Goal: Information Seeking & Learning: Learn about a topic

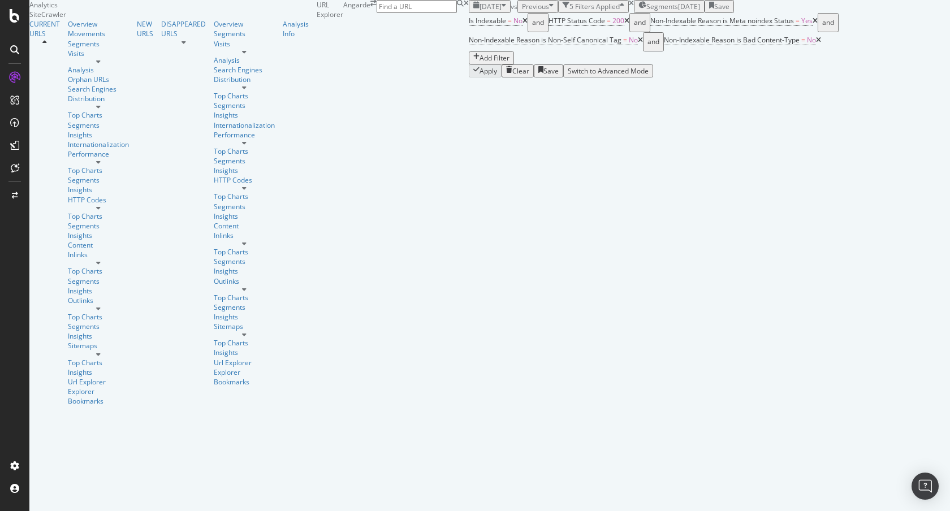
click at [5, 511] on icon "close toast" at bounding box center [2, 516] width 5 height 10
click at [646, 11] on span "Segments" at bounding box center [662, 7] width 32 height 10
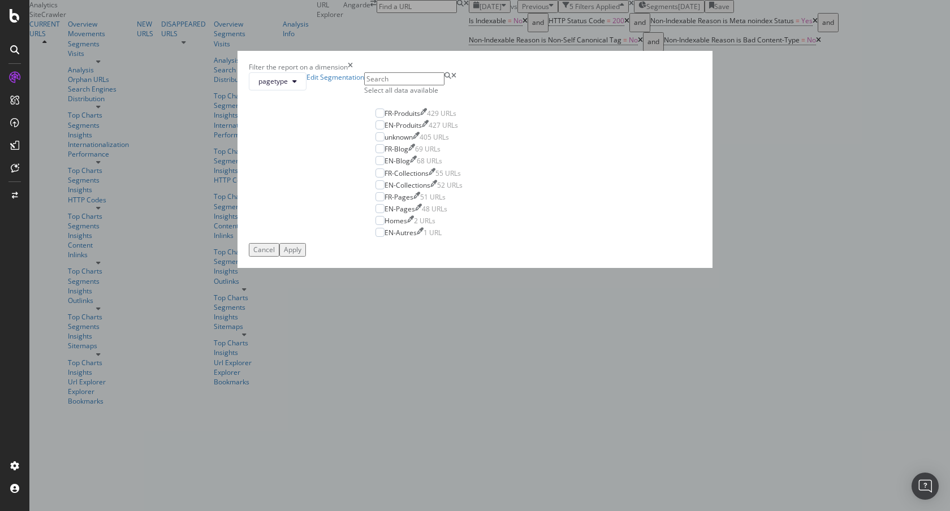
click at [428, 34] on div "Filter the report on a dimension pagetype Edit Segmentation Select all data ava…" at bounding box center [475, 255] width 950 height 511
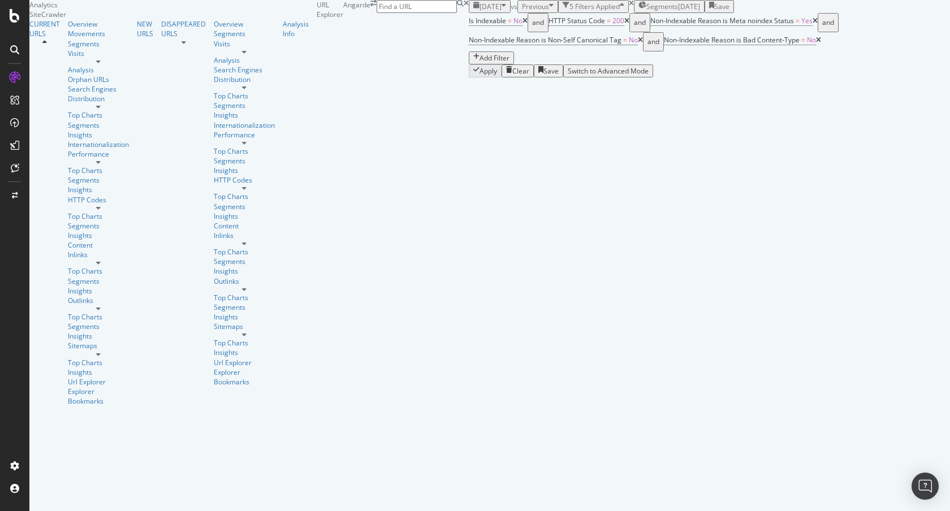
click at [479, 11] on span "[DATE]" at bounding box center [490, 7] width 22 height 10
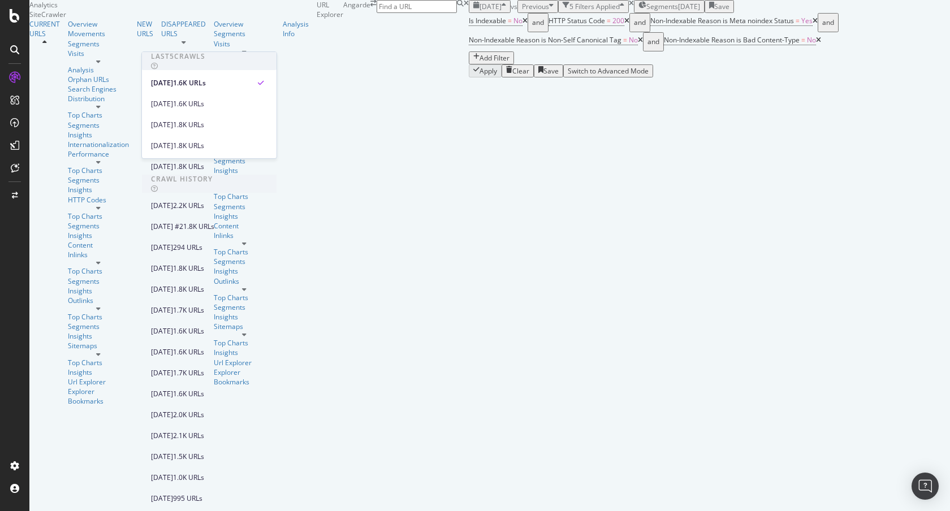
click at [546, 13] on div "2025 Sep. 16th vs Previous 5 Filters Applied Segments 2024-03-07 Save" at bounding box center [709, 6] width 481 height 13
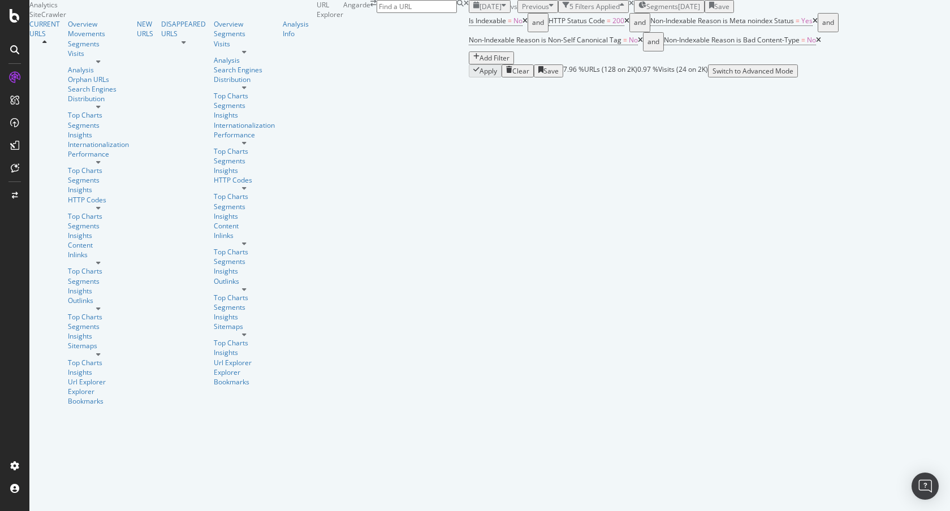
scroll to position [541, 0]
click at [469, 77] on div "Apply Clear Save 7.96 % URLs ( 128 on 2K ) 0.97 % Visits ( 24 on 2K ) Switch to…" at bounding box center [709, 70] width 481 height 13
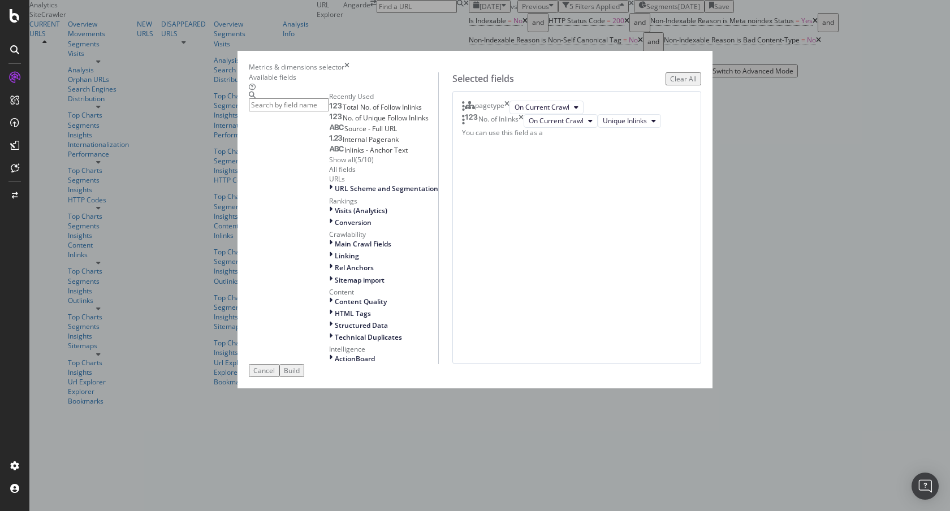
click at [329, 107] on input "modal" at bounding box center [289, 104] width 80 height 13
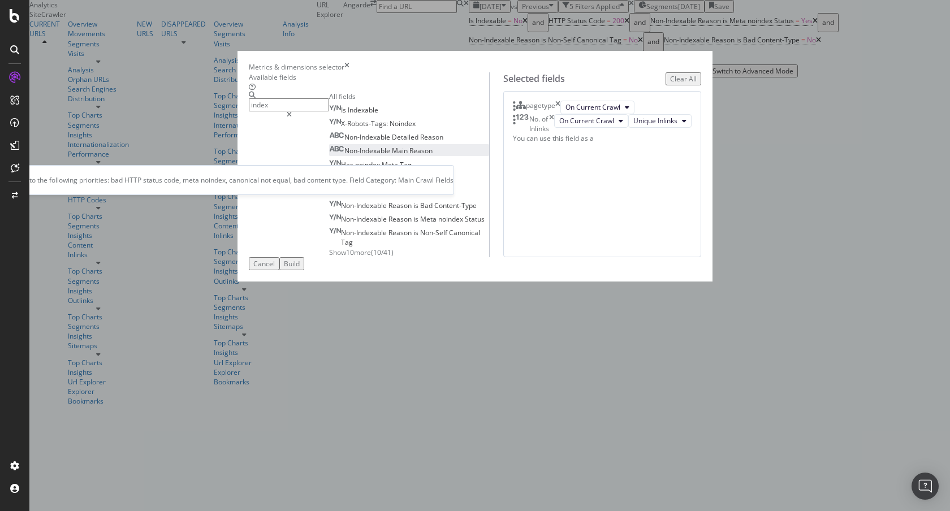
type input "index"
click at [409, 155] on span "Reason" at bounding box center [420, 151] width 23 height 10
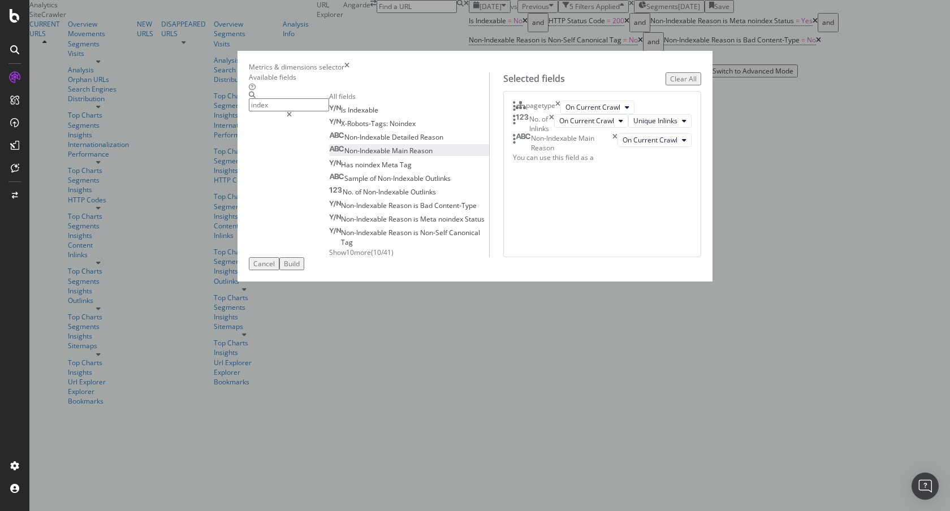
click at [300, 269] on div "Build" at bounding box center [292, 264] width 16 height 10
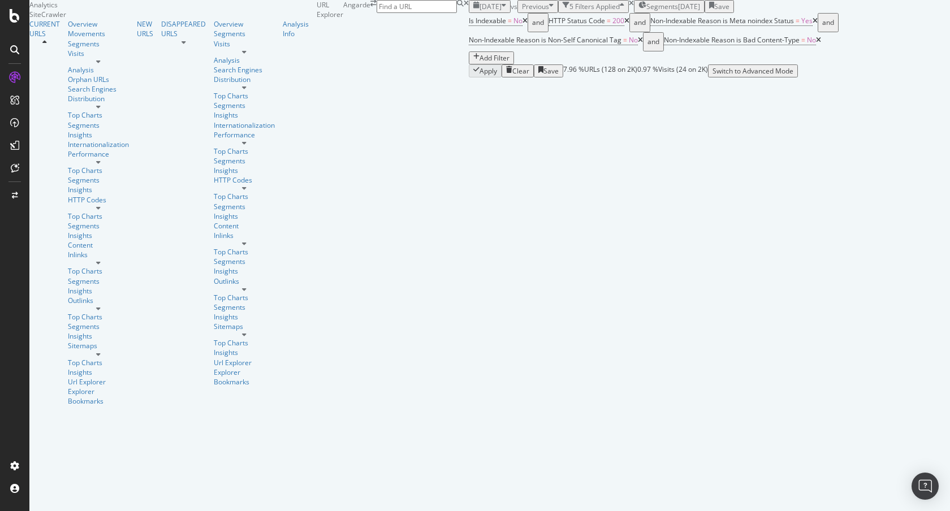
scroll to position [1042, 0]
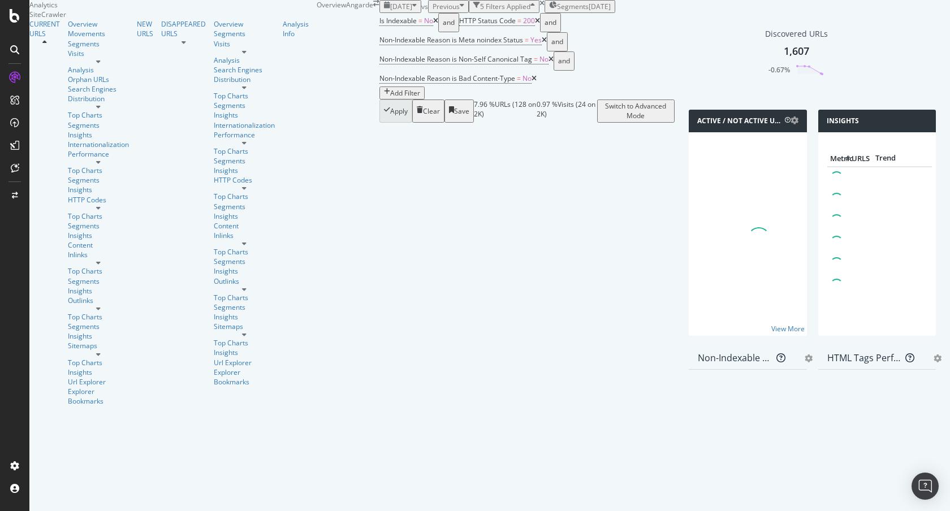
click at [423, 106] on div "Clear" at bounding box center [431, 111] width 17 height 10
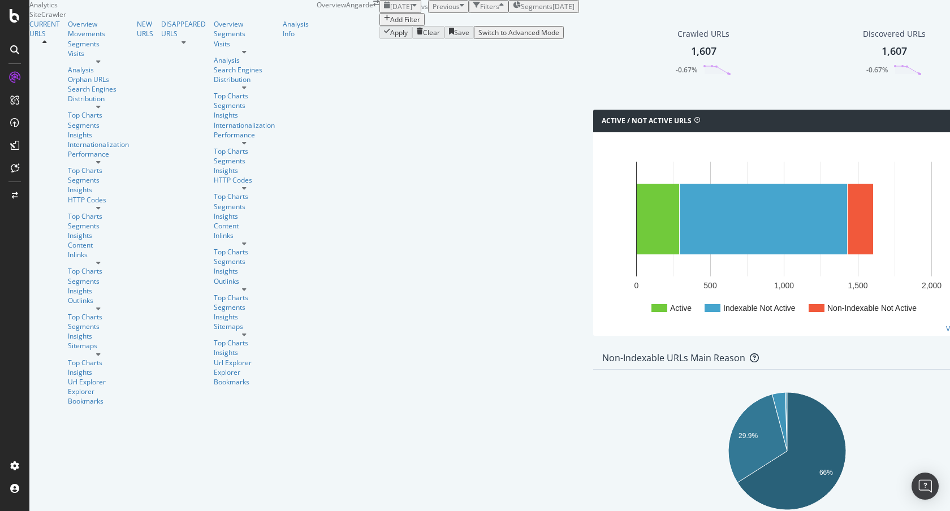
click at [390, 11] on span "[DATE]" at bounding box center [401, 7] width 22 height 10
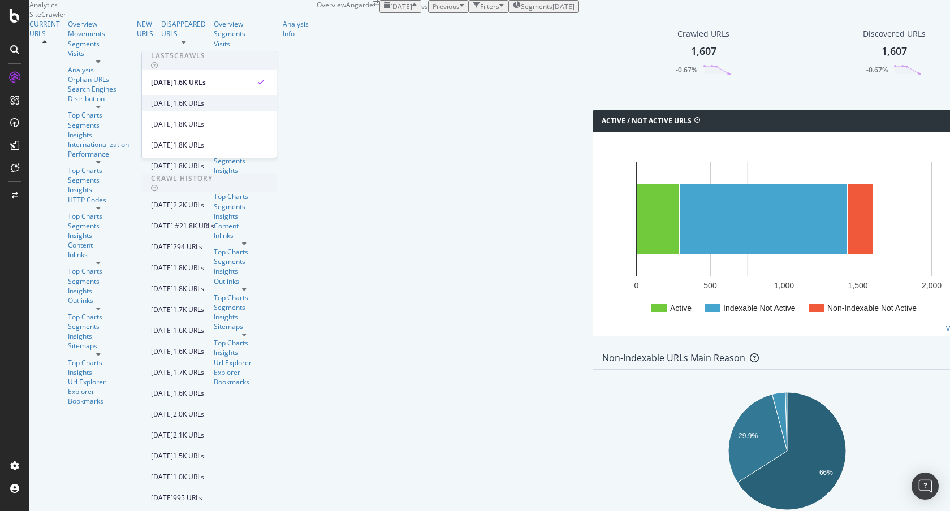
click at [213, 103] on div "2025 Sep. 14th 1.6K URLs" at bounding box center [201, 103] width 101 height 10
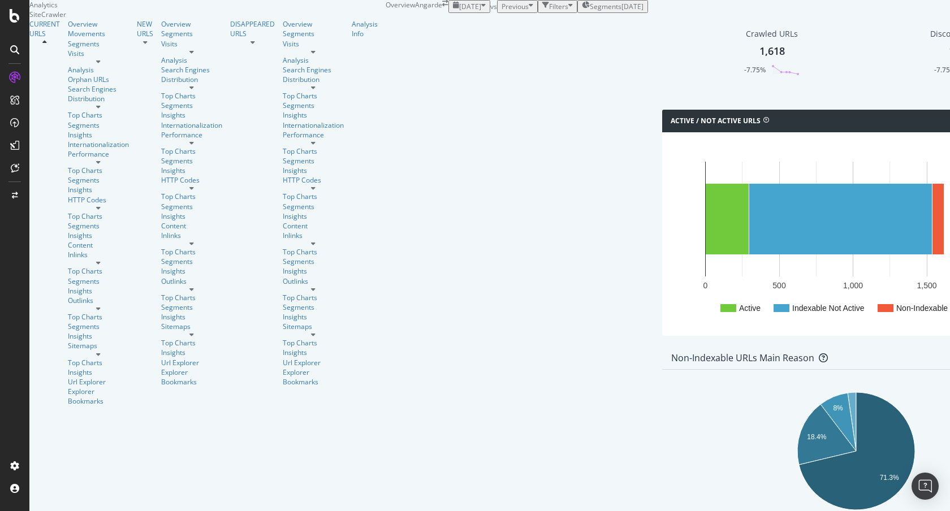
click at [459, 11] on span "2025 Sep. 14th" at bounding box center [470, 7] width 22 height 10
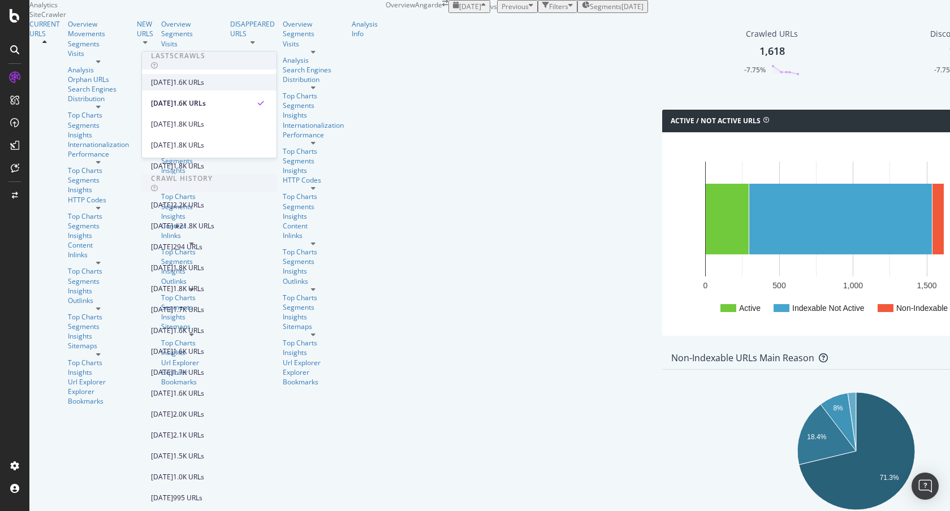
click at [189, 88] on div "2025 Sep. 16th 1.6K URLs" at bounding box center [209, 82] width 135 height 16
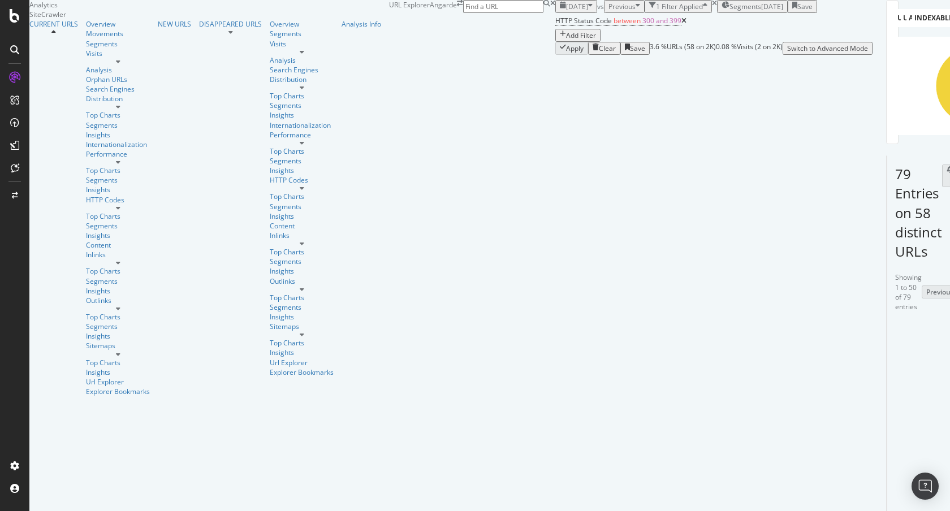
click at [891, 383] on div at bounding box center [927, 374] width 72 height 17
click at [924, 373] on icon at bounding box center [927, 369] width 7 height 7
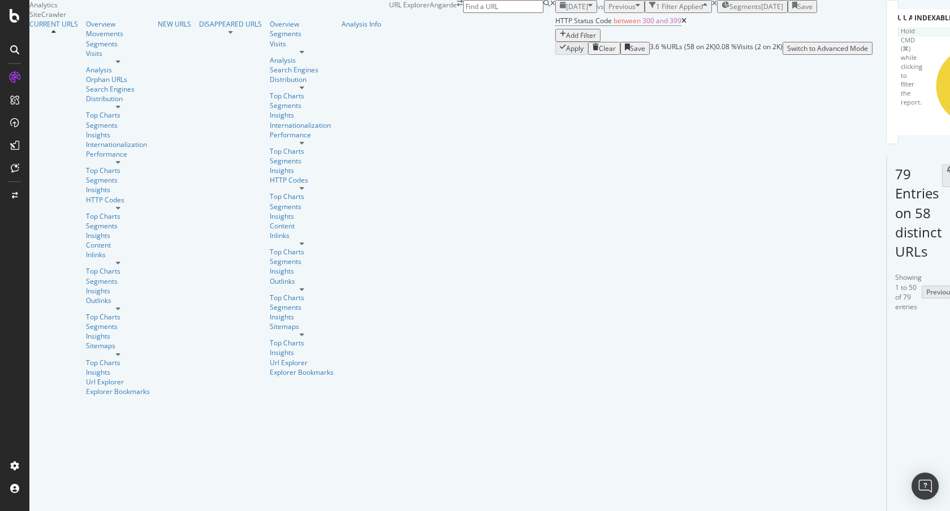
click at [588, 11] on div "button" at bounding box center [590, 7] width 5 height 10
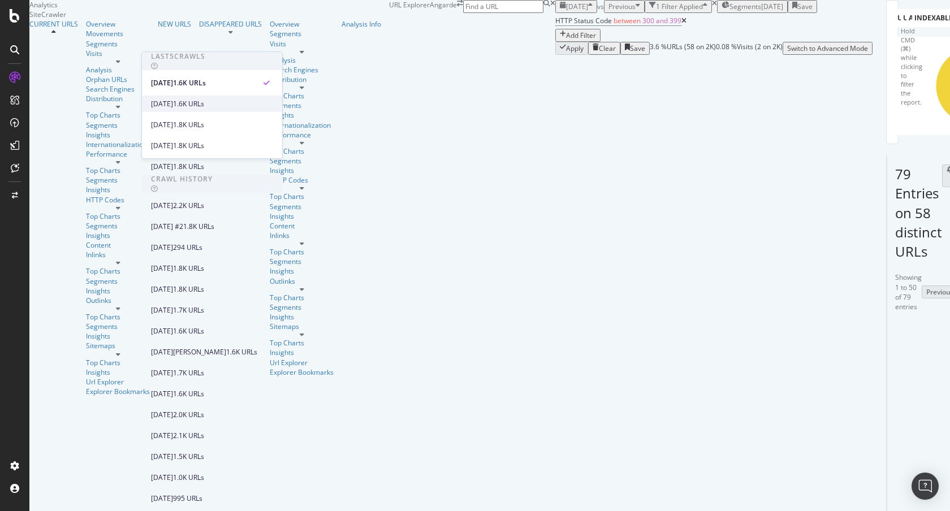
click at [173, 101] on div "2025 Sep. 14th" at bounding box center [162, 104] width 22 height 10
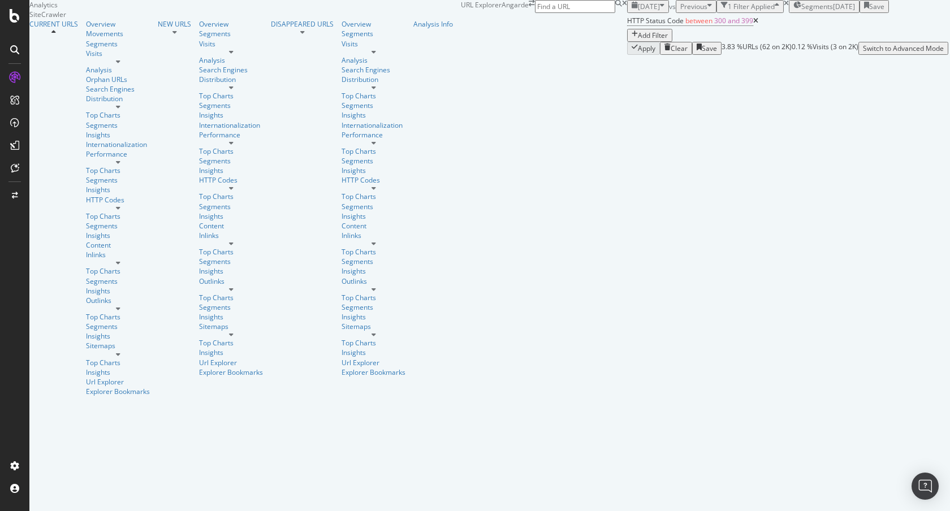
click at [638, 11] on span "2025 Sep. 14th" at bounding box center [649, 7] width 22 height 10
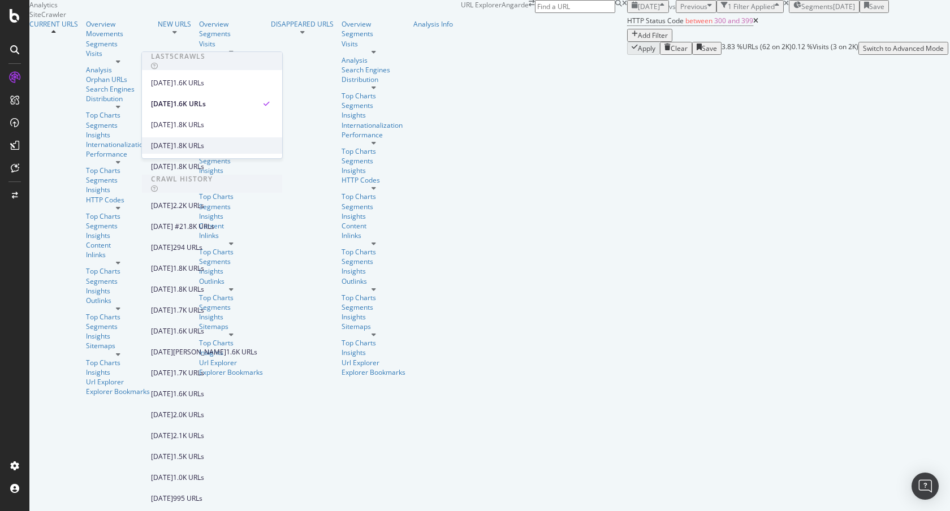
click at [173, 141] on div "2025 Aug. 26th" at bounding box center [162, 146] width 22 height 10
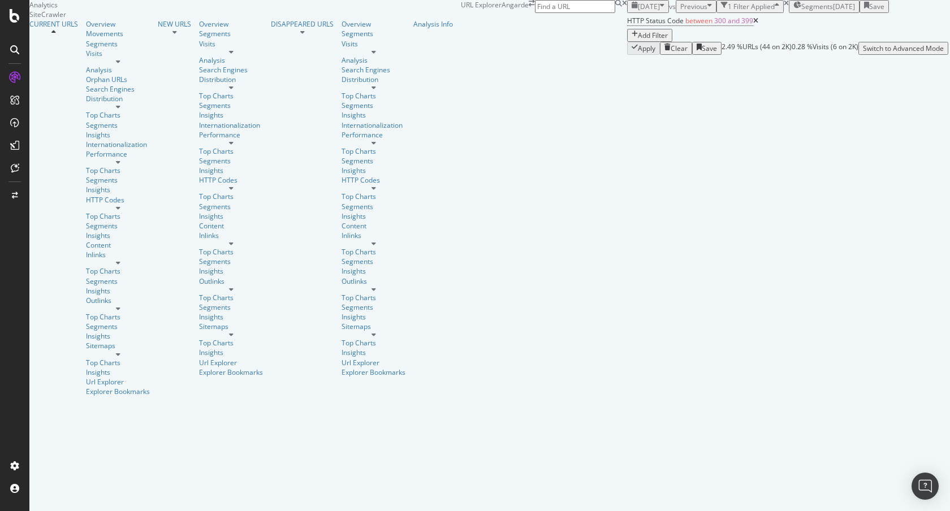
click at [638, 11] on span "2025 Aug. 26th" at bounding box center [649, 7] width 22 height 10
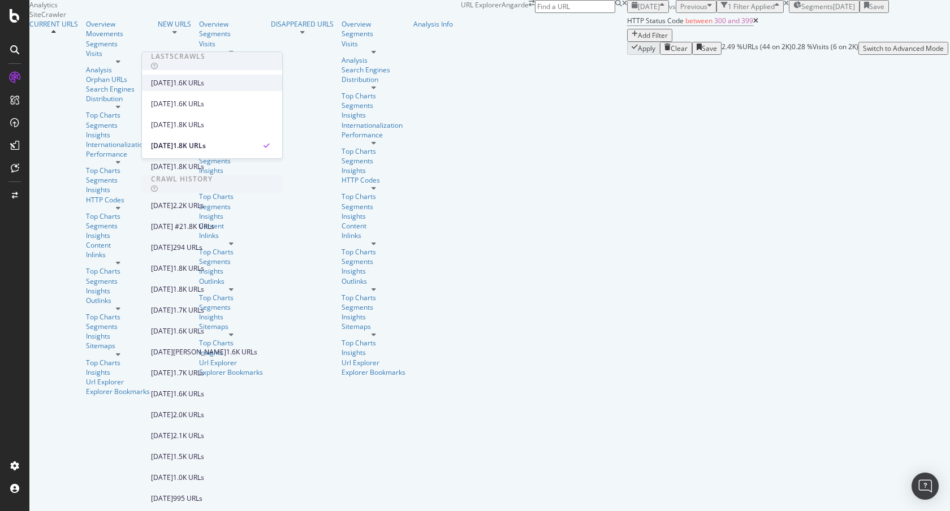
click at [173, 81] on div "[DATE]" at bounding box center [162, 83] width 22 height 10
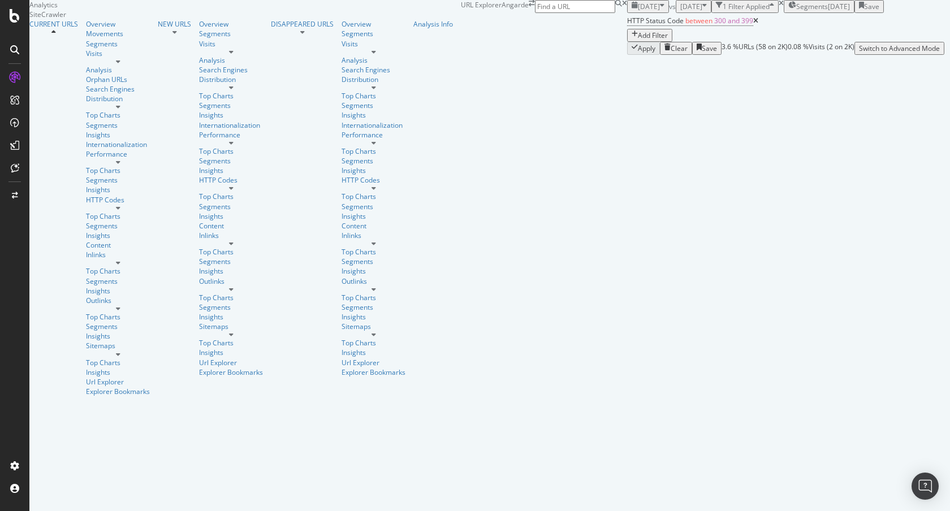
click at [638, 11] on span "[DATE]" at bounding box center [649, 7] width 22 height 10
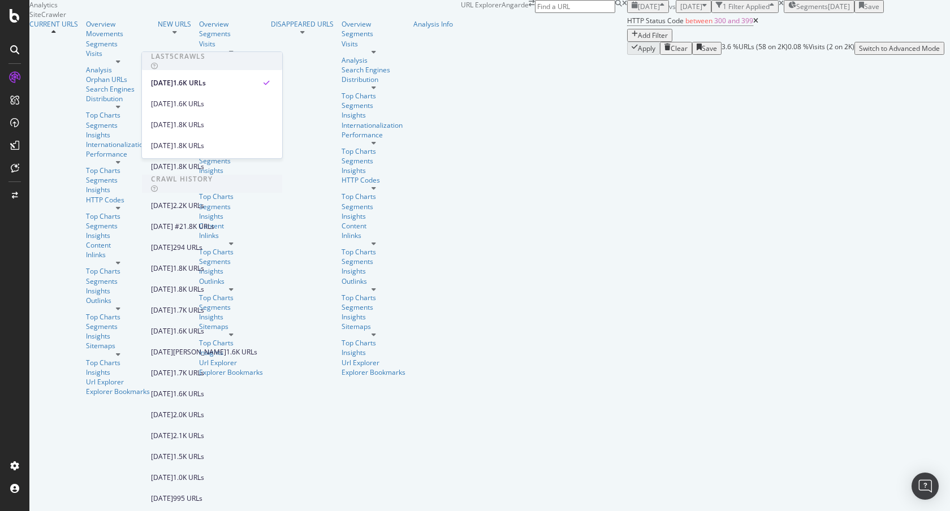
drag, startPoint x: 572, startPoint y: 37, endPoint x: 563, endPoint y: 0, distance: 37.8
click at [627, 13] on div "2025 Sep. 16th vs 2025 Aug. 17th 1 Filter Applied Segments 2024-03-07 Save" at bounding box center [785, 6] width 317 height 13
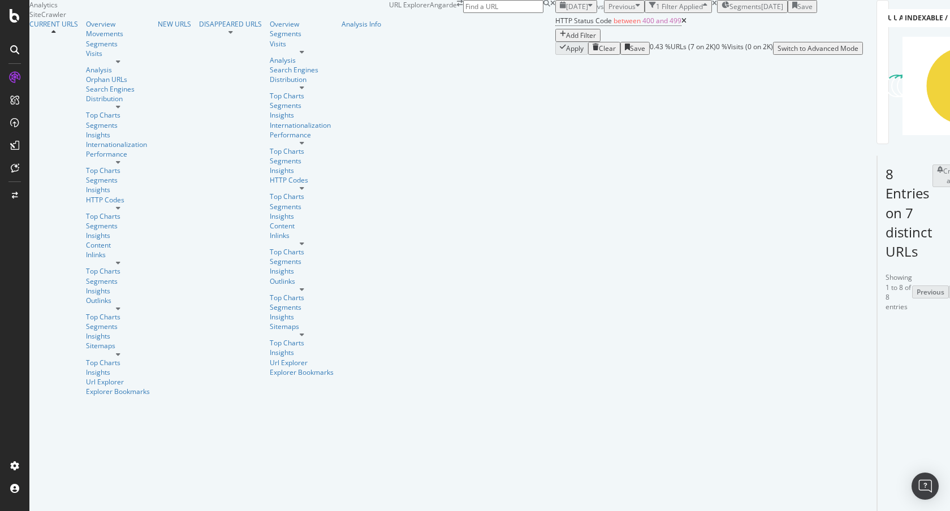
scroll to position [165, 0]
click at [914, 366] on icon at bounding box center [917, 369] width 7 height 7
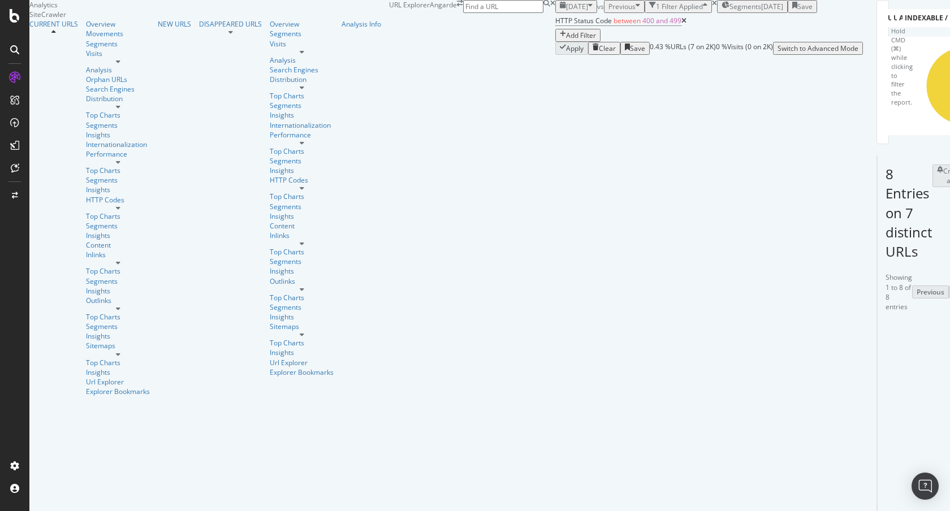
drag, startPoint x: 291, startPoint y: 219, endPoint x: 400, endPoint y: 157, distance: 125.8
click at [877, 267] on div "Showing 1 to 8 of 8 entries Previous Next URL Card pagetype Source - Full URL I…" at bounding box center [877, 515] width 0 height 496
click at [876, 155] on div "8 Entries on 7 distinct URLs Create alert Manage Columns Export as CSV Showing …" at bounding box center [876, 459] width 1 height 609
drag, startPoint x: 601, startPoint y: 216, endPoint x: 480, endPoint y: 221, distance: 121.1
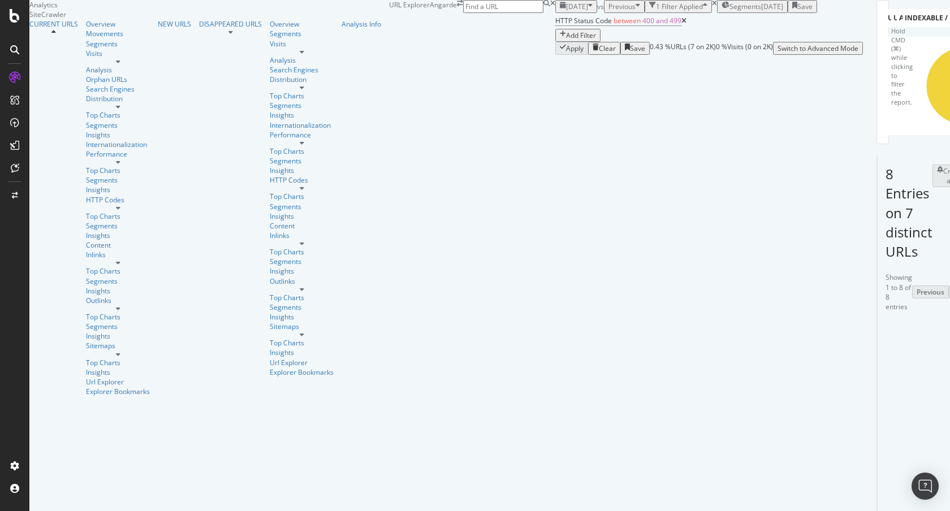
copy tr "https://angarde.fr/en-us/pages/faq"
drag, startPoint x: 304, startPoint y: 250, endPoint x: 371, endPoint y: 120, distance: 146.7
click at [881, 402] on div "https://angarde.fr/en-us/products/carte-cadeau" at bounding box center [943, 415] width 125 height 27
click at [877, 156] on div "8 Entries on 7 distinct URLs Create alert Manage Columns Export as CSV" at bounding box center [885, 208] width 17 height 105
drag, startPoint x: 311, startPoint y: 226, endPoint x: 201, endPoint y: 226, distance: 110.3
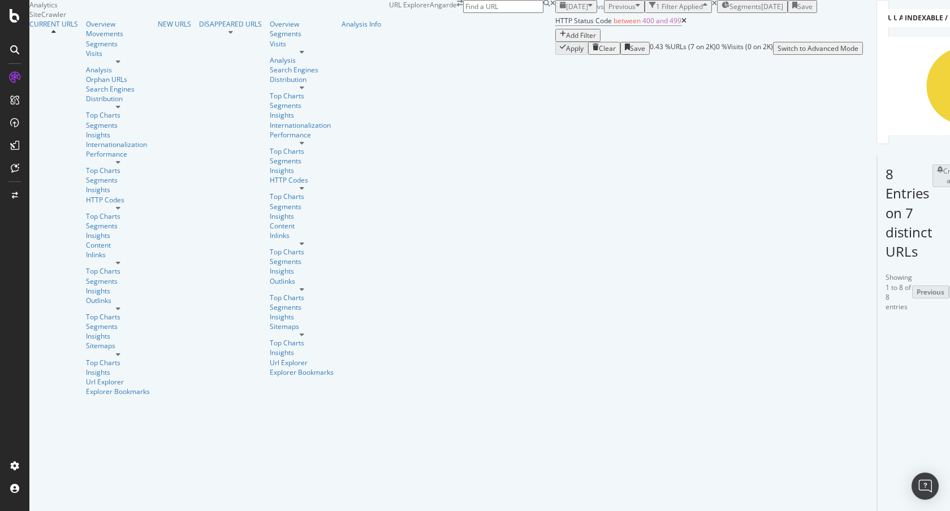
click at [881, 356] on div "https://angarde.fr/en-us/products/carte-cadeau" at bounding box center [943, 369] width 125 height 27
copy div "/en-us/products/carte-cadeau"
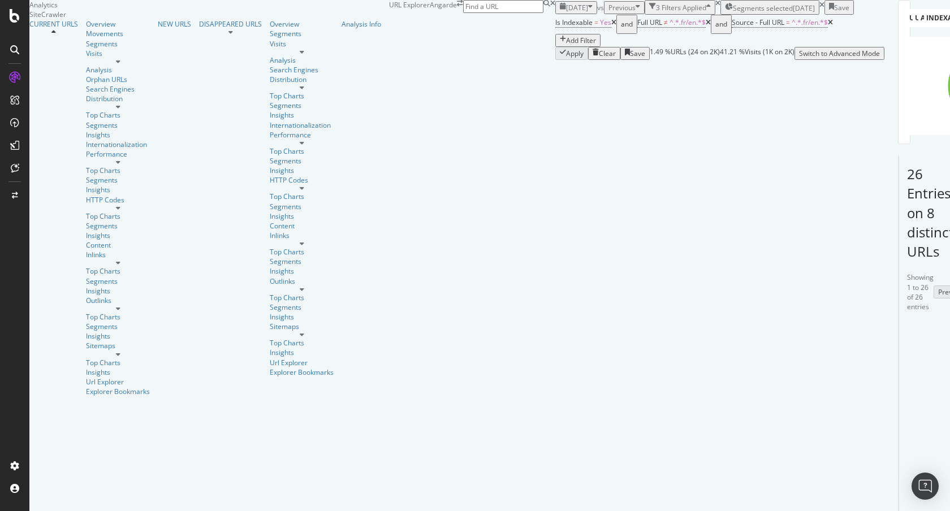
click at [543, 13] on input at bounding box center [503, 6] width 80 height 13
paste input "[URL][DOMAIN_NAME]"
click at [543, 13] on input "https://angarde.fr/pages/collaboration-larrangeuse" at bounding box center [503, 6] width 80 height 13
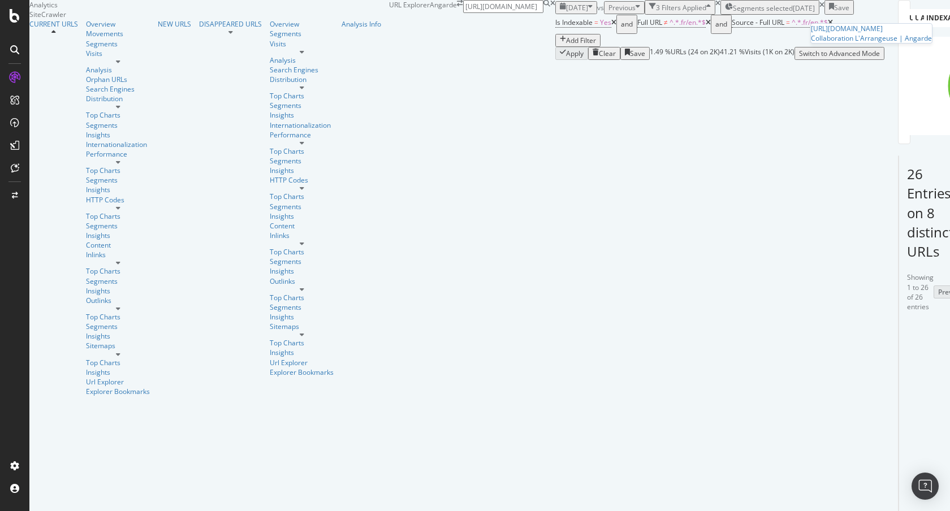
paste input "-x-le-petit-princ"
click at [809, 38] on div "Collab' x Le Petit Prince | Angarde" at bounding box center [869, 38] width 125 height 10
click at [543, 13] on input "https://angarde.fr/pages/collab-x-le-petit-prince" at bounding box center [503, 6] width 80 height 13
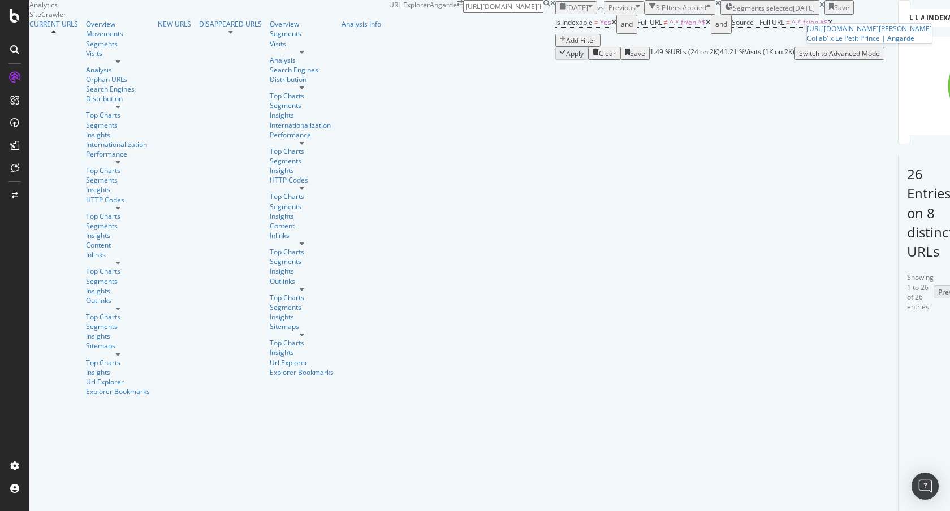
paste input "outlet"
click at [543, 13] on input "https://angarde.fr/pages/outlet" at bounding box center [503, 6] width 80 height 13
paste input "roducts/espadrille-femme-coton-tricolore-flag"
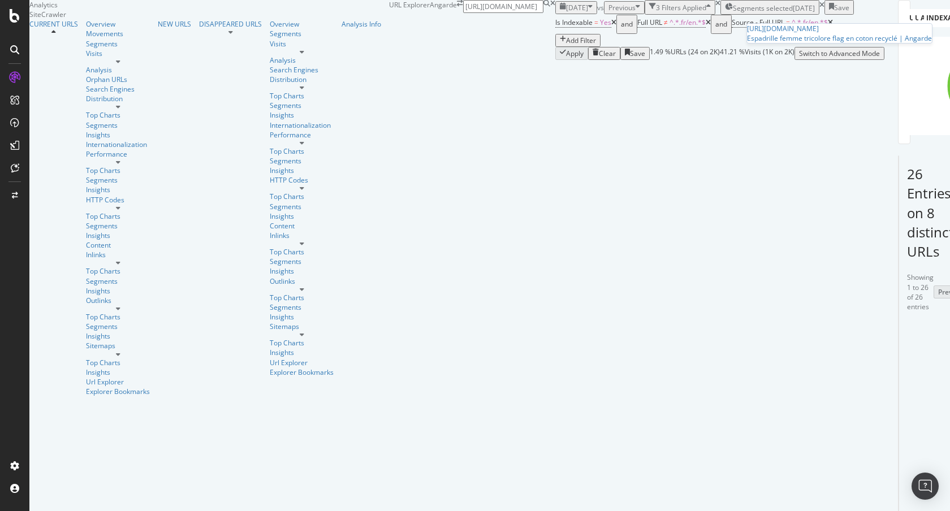
click at [543, 13] on input "https://angarde.fr/products/espadrille-femme-coton-tricolore-flag" at bounding box center [503, 6] width 80 height 13
paste input "chausson-femme-laine-sable-violet"
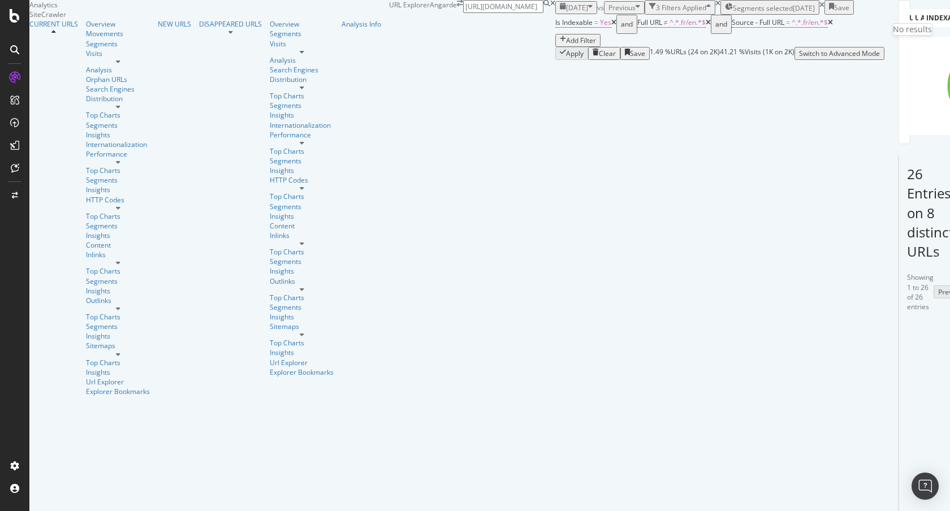
type input "https://angarde.fr/products/chausson-femme-laine-sable-violet"
drag, startPoint x: 805, startPoint y: 388, endPoint x: 776, endPoint y: 386, distance: 29.5
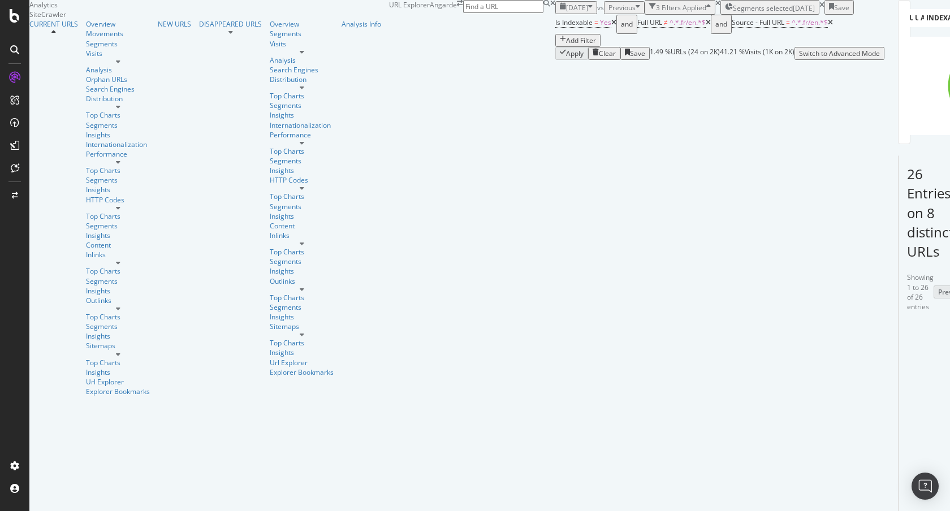
copy div "women's summer slippers"
drag, startPoint x: 584, startPoint y: 403, endPoint x: 595, endPoint y: 11, distance: 392.5
drag, startPoint x: 394, startPoint y: 404, endPoint x: 235, endPoint y: 403, distance: 159.4
copy div "/collections/chausson-femme"
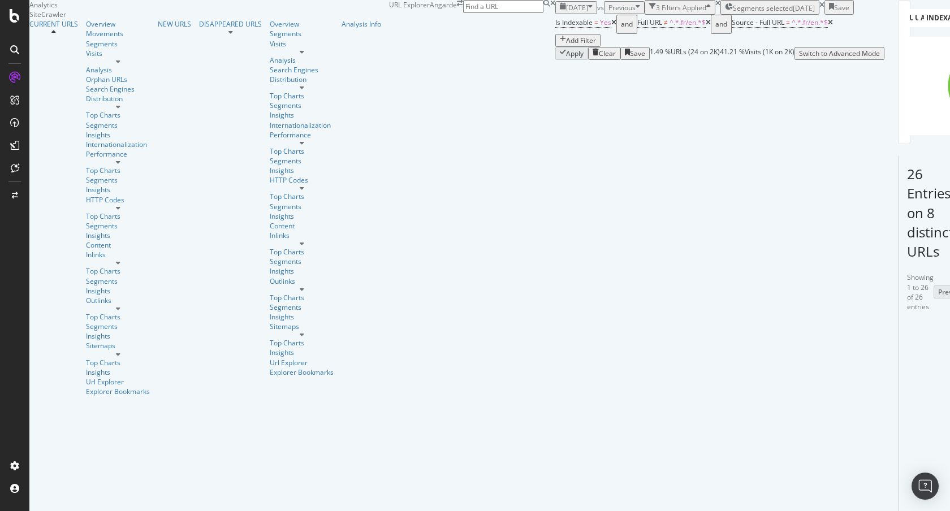
drag, startPoint x: 517, startPoint y: 405, endPoint x: 461, endPoint y: 384, distance: 60.3
copy link "[URL][DOMAIN_NAME]"
drag, startPoint x: 872, startPoint y: 386, endPoint x: 775, endPoint y: 386, distance: 97.8
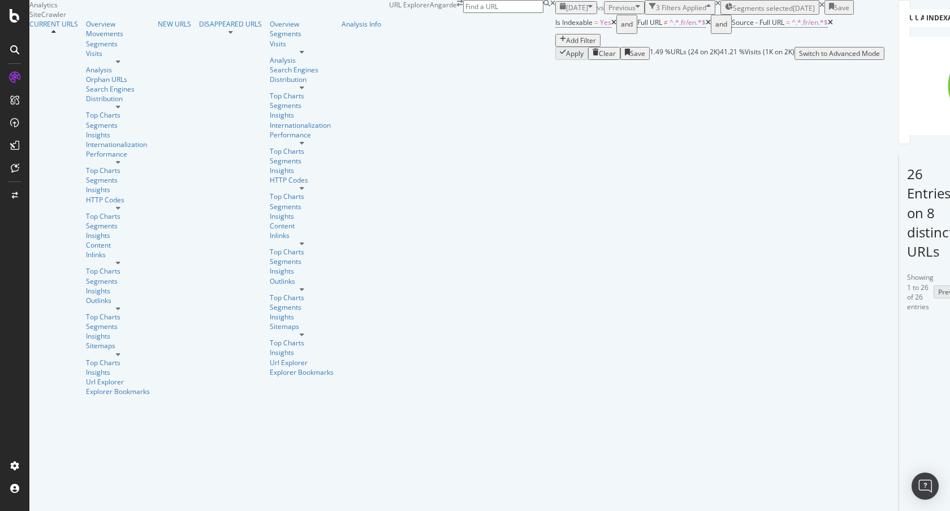
copy div "women's summer slippers"
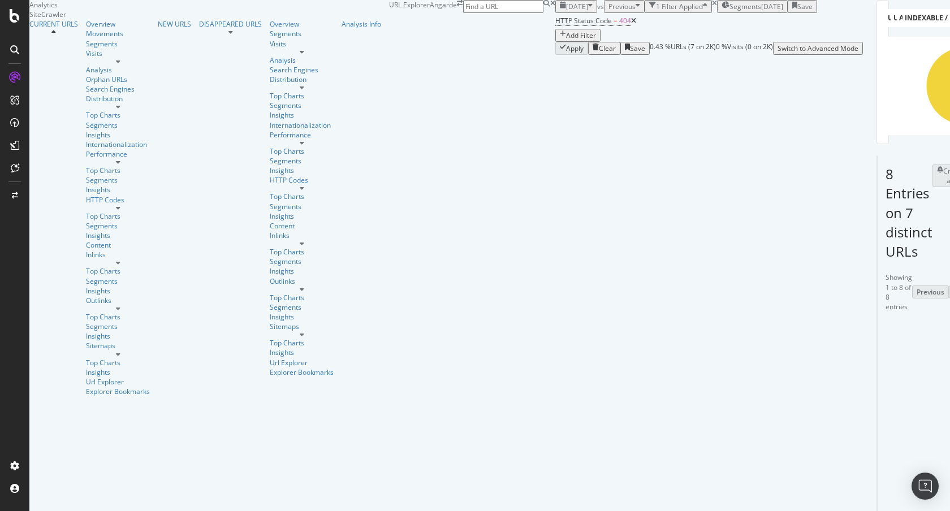
click at [566, 11] on span "[DATE]" at bounding box center [577, 7] width 22 height 10
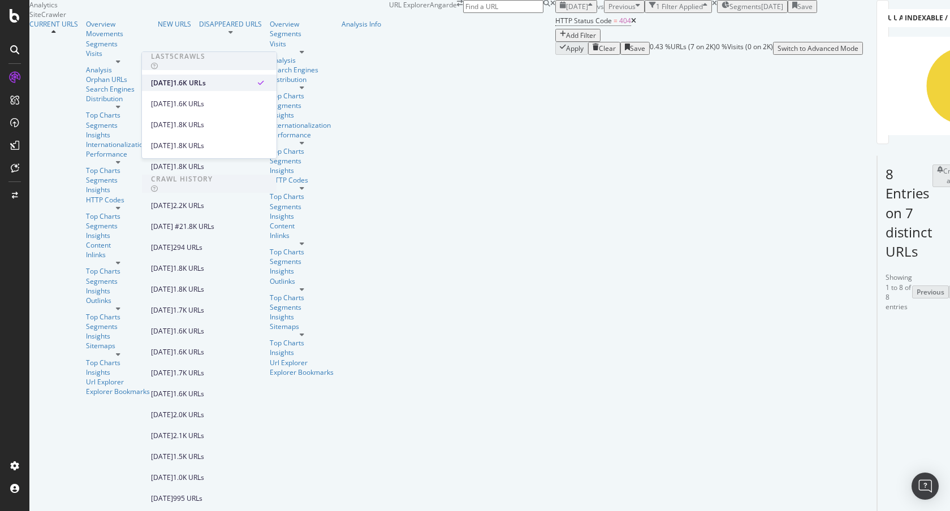
click at [173, 82] on div "[DATE]" at bounding box center [162, 83] width 22 height 10
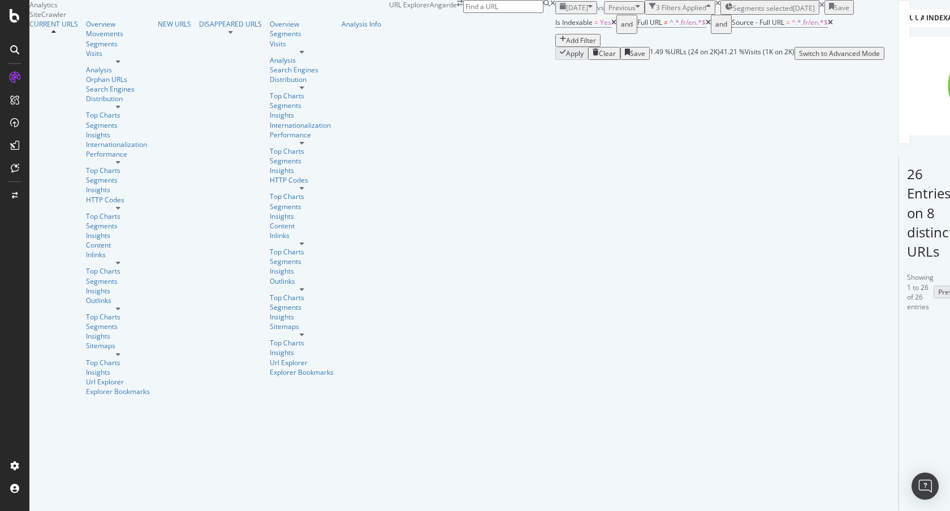
click at [599, 58] on div "Clear" at bounding box center [607, 54] width 17 height 10
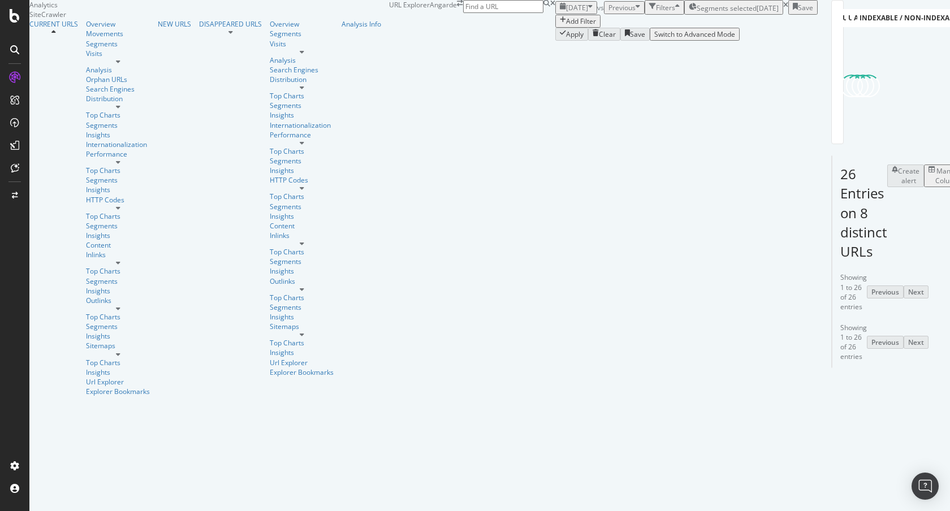
click at [697, 13] on span "Segments selected" at bounding box center [727, 8] width 60 height 10
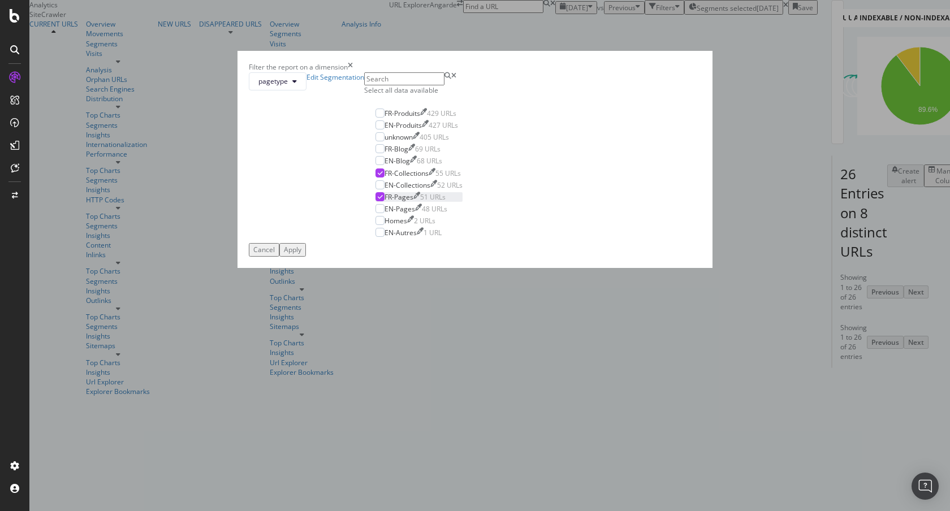
click at [394, 202] on div "FR-Pages" at bounding box center [398, 197] width 29 height 10
click at [398, 178] on div "FR-Collections" at bounding box center [406, 173] width 44 height 10
click at [275, 254] on div "Cancel" at bounding box center [263, 250] width 21 height 10
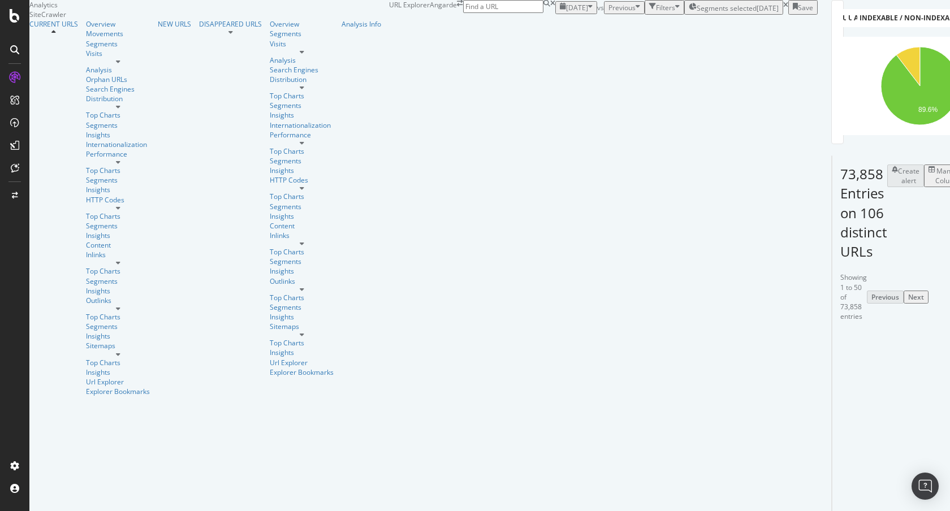
click at [649, 12] on div "button" at bounding box center [652, 8] width 7 height 10
click at [566, 26] on div "Add Filter" at bounding box center [581, 21] width 30 height 10
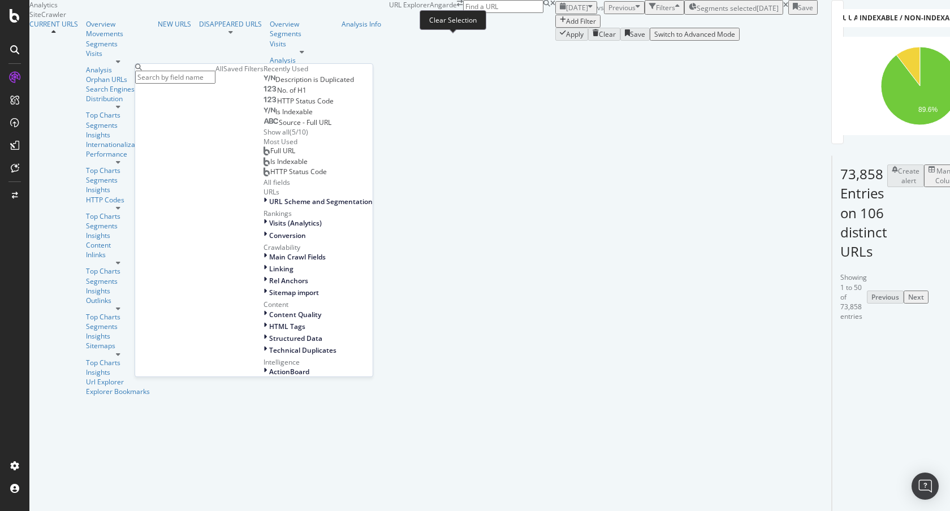
click at [783, 8] on icon at bounding box center [785, 5] width 5 height 7
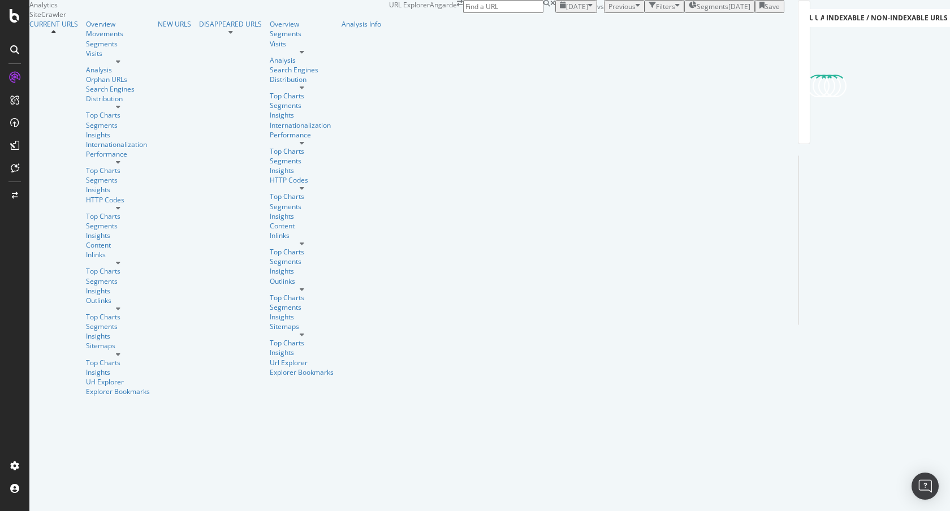
click at [656, 11] on div "Filters" at bounding box center [665, 7] width 19 height 10
click at [566, 24] on div "Add Filter" at bounding box center [581, 20] width 30 height 10
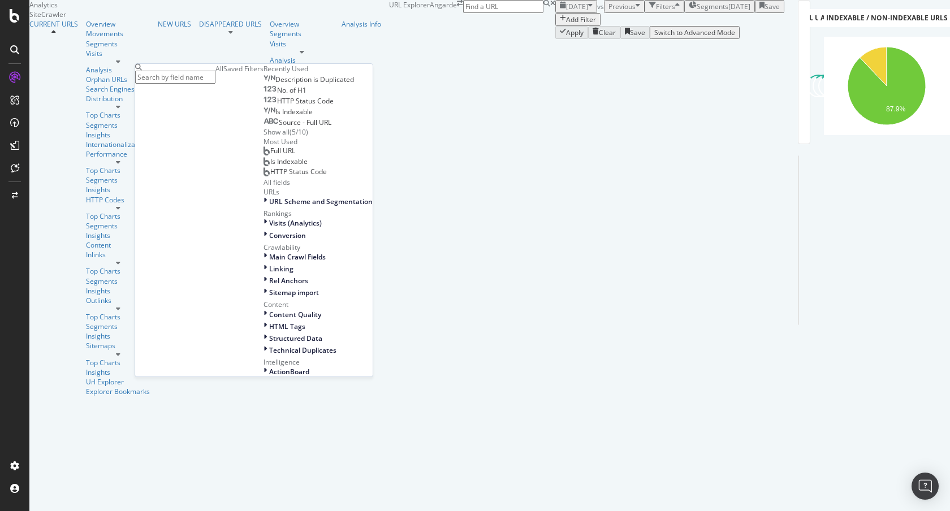
click at [270, 155] on span "Full URL" at bounding box center [282, 151] width 25 height 10
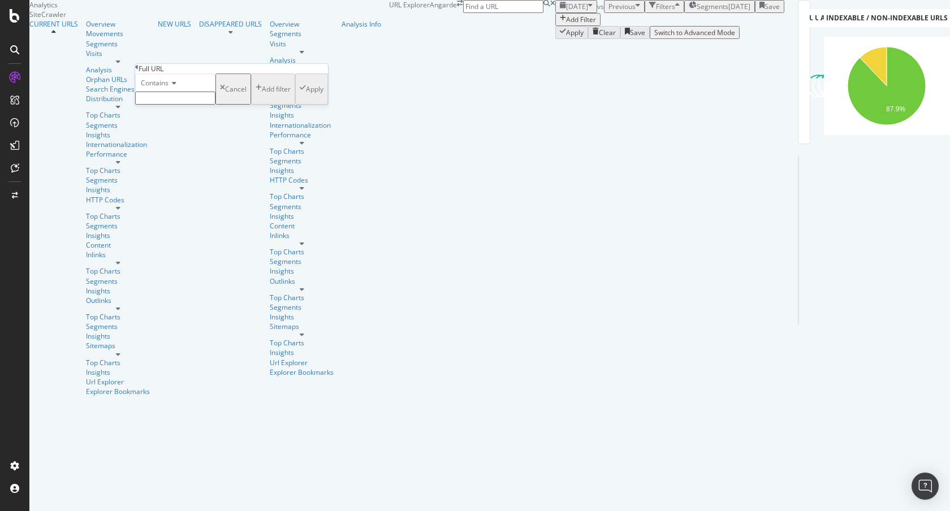
click at [214, 105] on input "text" at bounding box center [175, 98] width 80 height 13
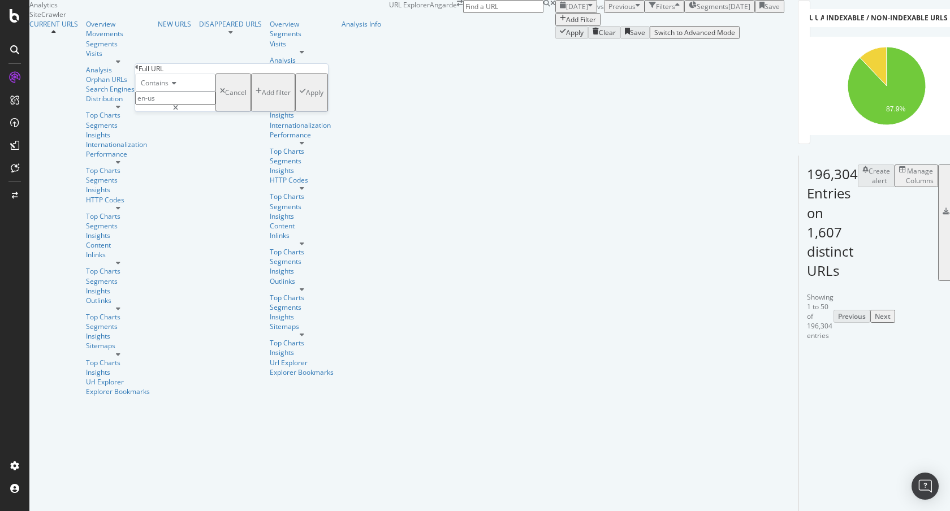
type input "en-us"
click at [306, 97] on div "Apply" at bounding box center [315, 93] width 18 height 10
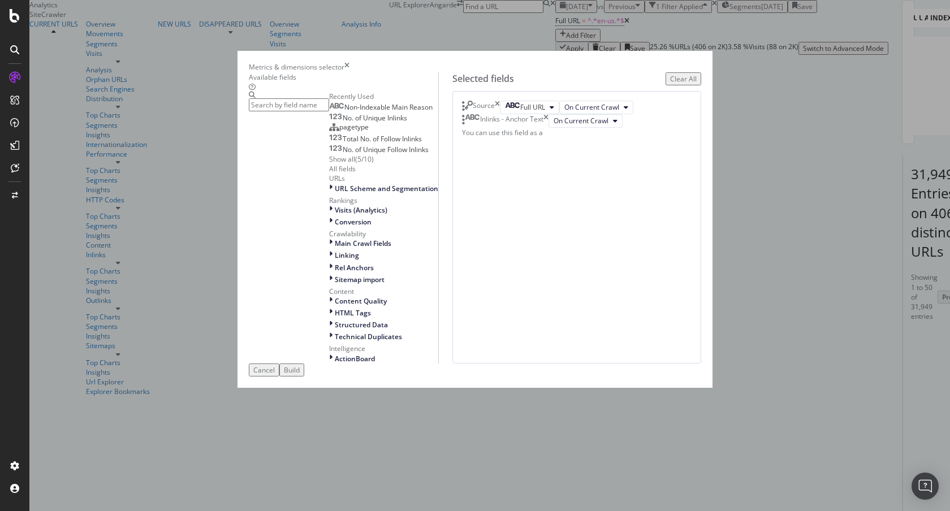
click at [500, 114] on icon "times" at bounding box center [497, 108] width 5 height 14
click at [284, 107] on input "modal" at bounding box center [289, 104] width 80 height 13
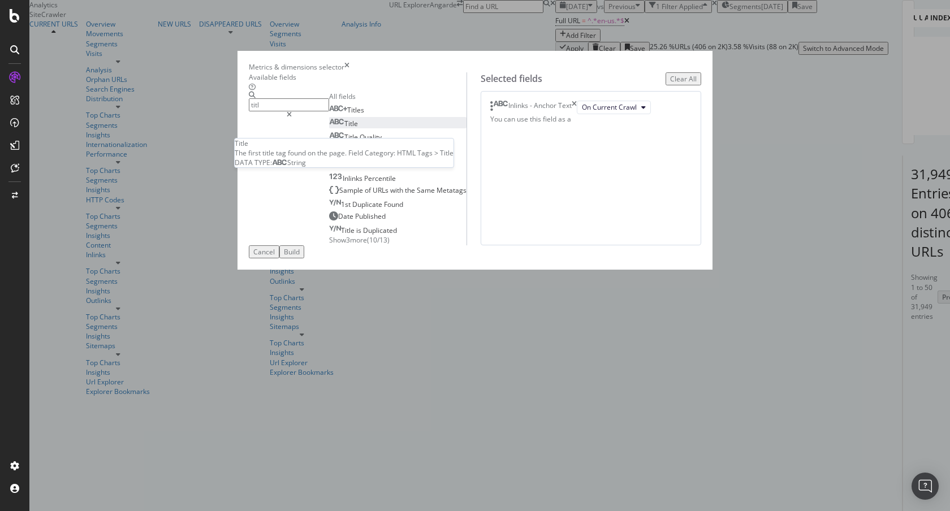
type input "titl"
drag, startPoint x: 297, startPoint y: 175, endPoint x: 474, endPoint y: 143, distance: 180.3
click at [329, 128] on div "Title" at bounding box center [343, 124] width 29 height 10
drag, startPoint x: 700, startPoint y: 125, endPoint x: 699, endPoint y: 277, distance: 152.1
click at [577, 114] on icon "times" at bounding box center [574, 108] width 5 height 14
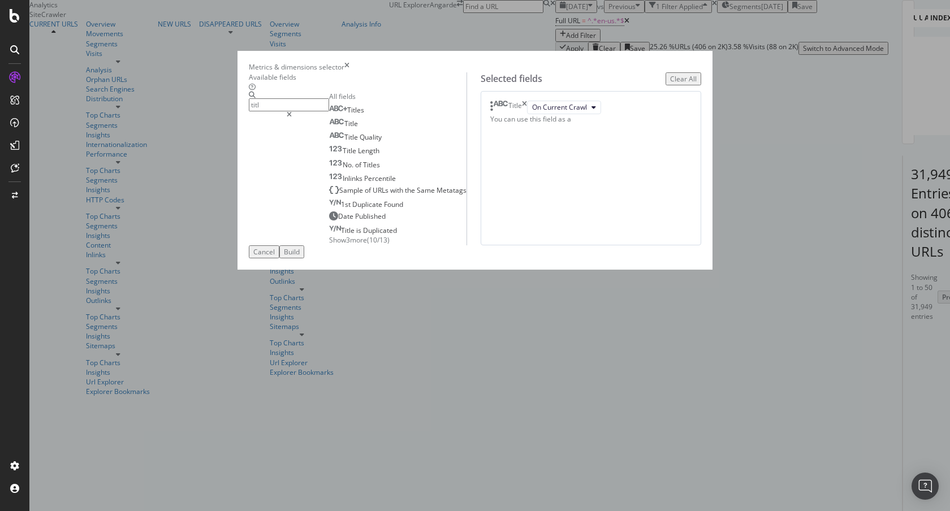
click at [304, 258] on button "Build" at bounding box center [291, 251] width 25 height 13
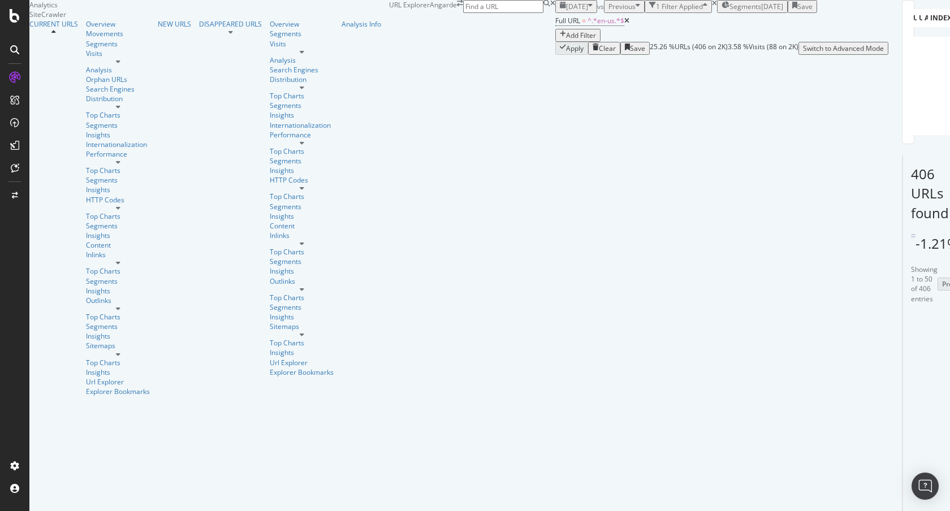
click at [566, 40] on div "Add Filter" at bounding box center [581, 36] width 30 height 10
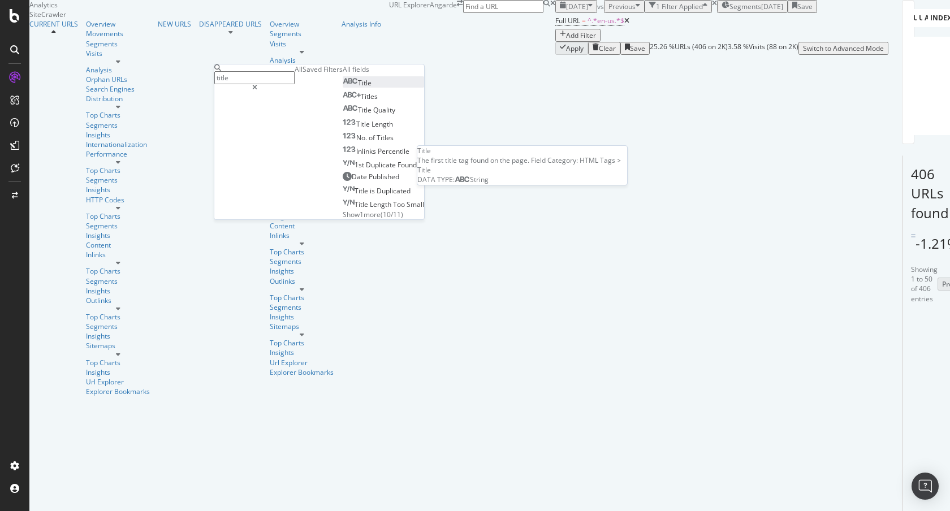
type input "title"
click at [343, 88] on div "Title" at bounding box center [357, 83] width 29 height 10
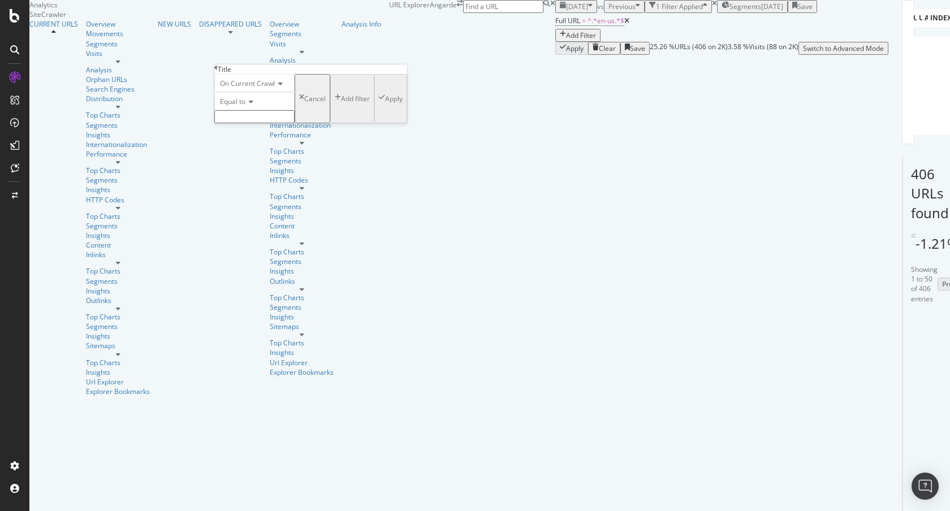
click at [242, 106] on span "Equal to" at bounding box center [232, 102] width 25 height 10
drag, startPoint x: 258, startPoint y: 244, endPoint x: 263, endPoint y: 231, distance: 13.7
click at [258, 205] on span "Doesn't contain" at bounding box center [242, 200] width 49 height 10
click at [272, 123] on input "text" at bounding box center [254, 116] width 80 height 13
type input "USA"
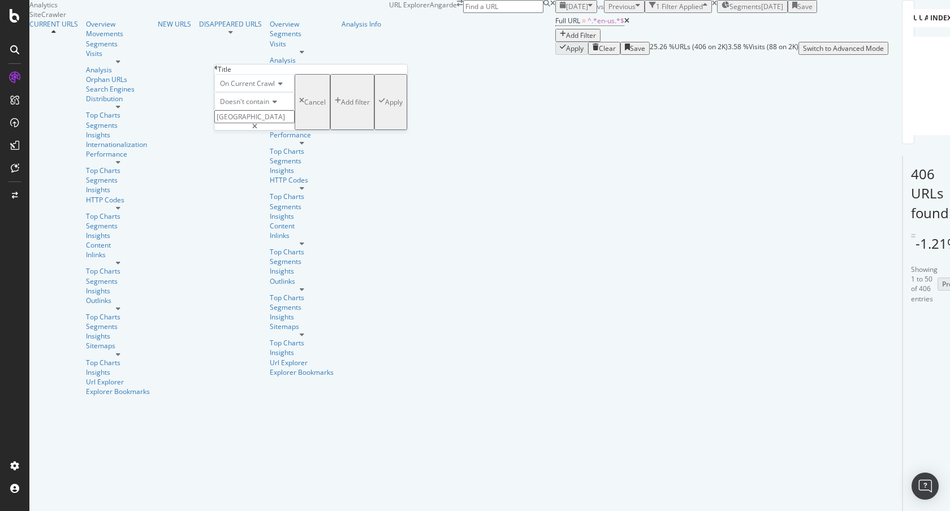
click at [385, 107] on div "Apply" at bounding box center [394, 102] width 18 height 10
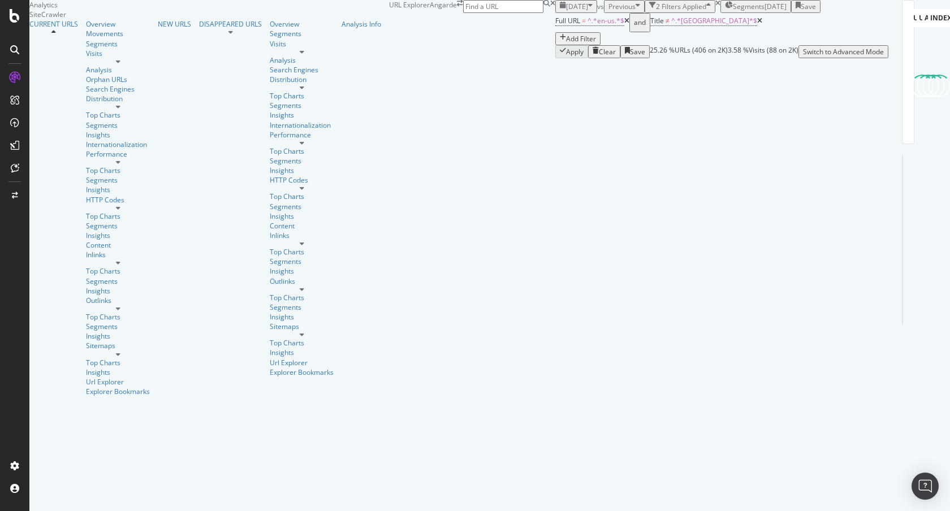
click at [566, 44] on div "Add Filter" at bounding box center [581, 39] width 30 height 10
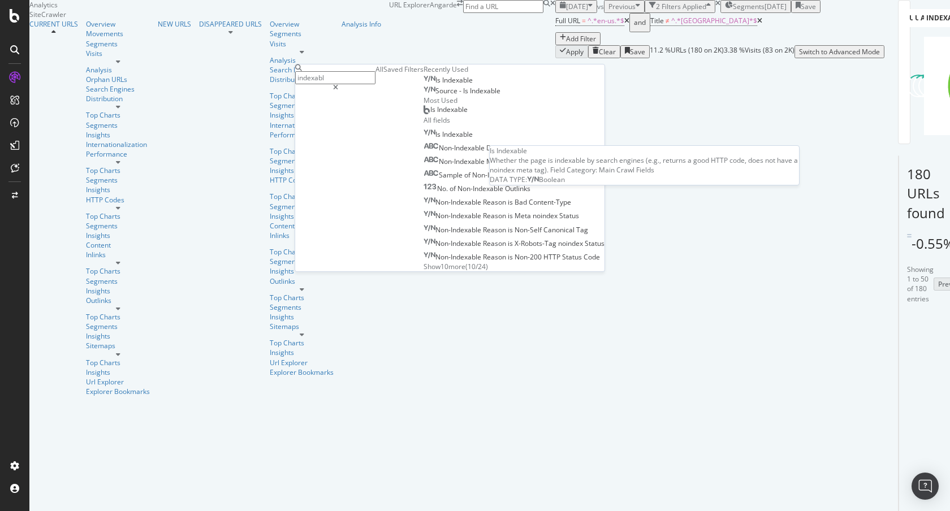
type input "indexabl"
click at [442, 85] on span "Indexable" at bounding box center [457, 80] width 31 height 10
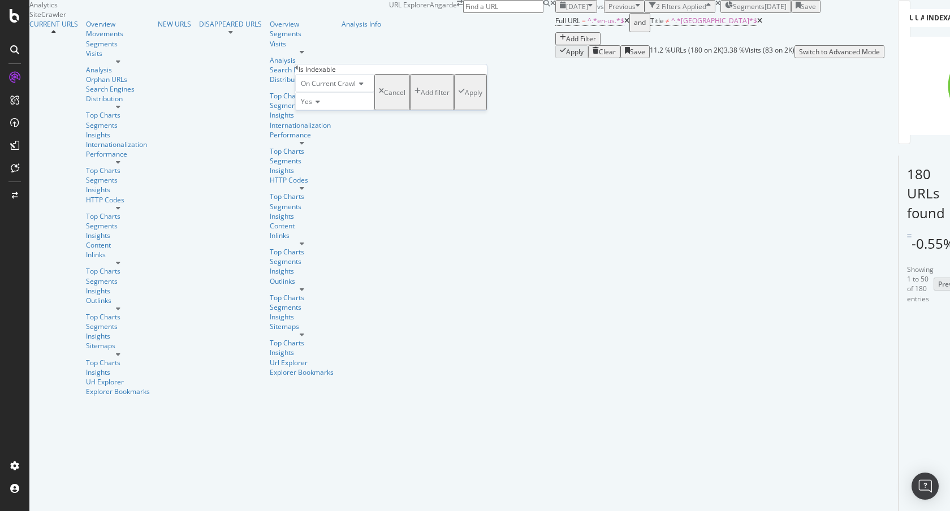
click at [465, 97] on div "Apply" at bounding box center [474, 93] width 18 height 10
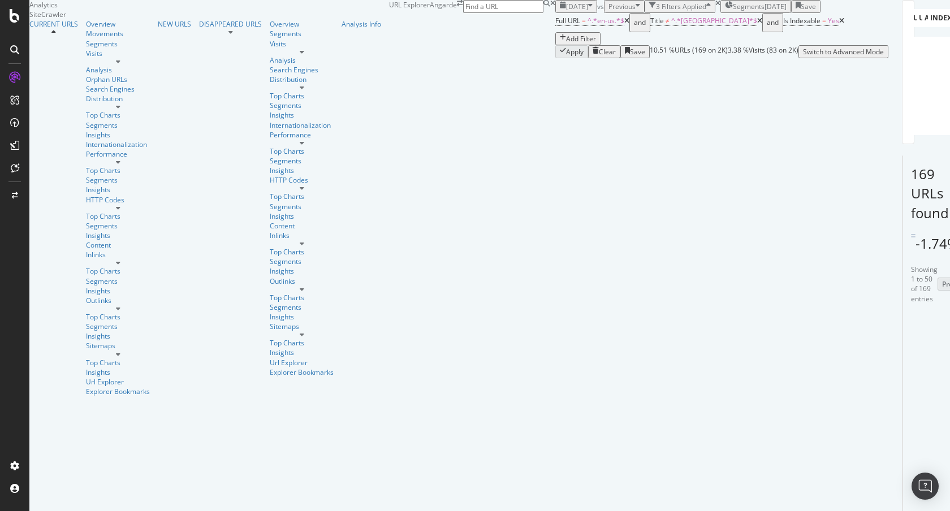
click at [599, 57] on div "Clear" at bounding box center [607, 52] width 17 height 10
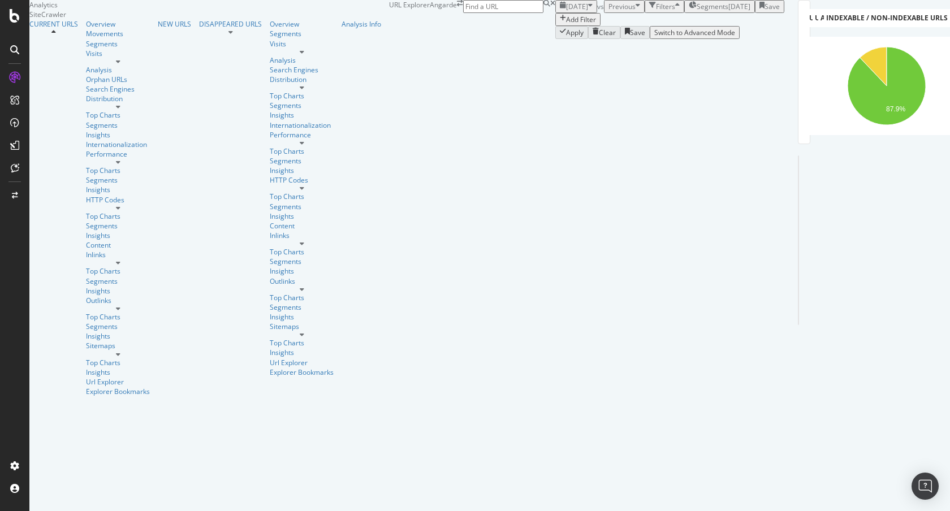
click at [566, 24] on div "Add Filter" at bounding box center [581, 20] width 30 height 10
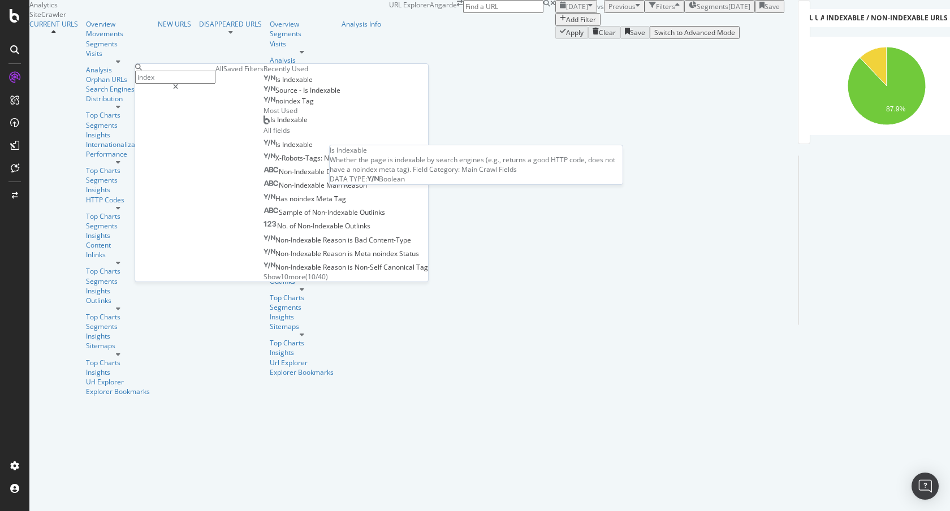
type input "index"
click at [282, 84] on span "Indexable" at bounding box center [297, 80] width 31 height 10
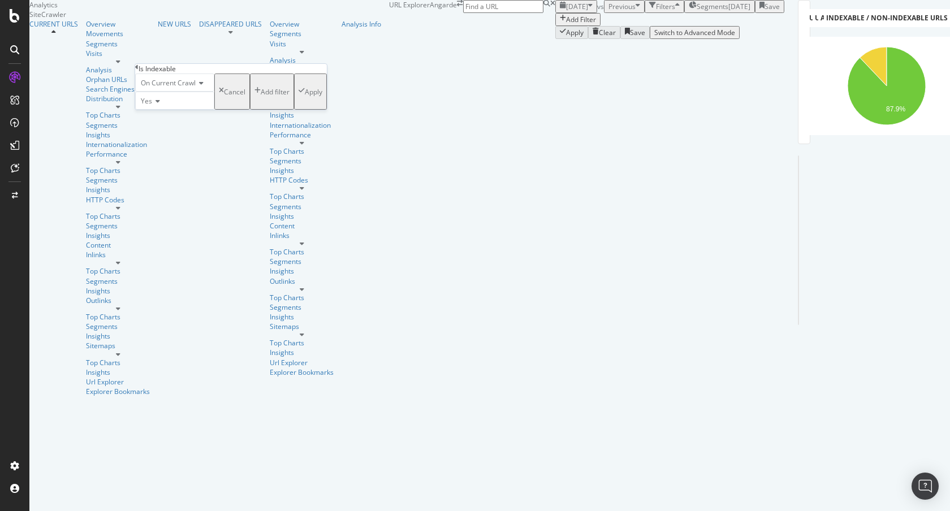
click at [299, 97] on icon "button" at bounding box center [302, 92] width 6 height 10
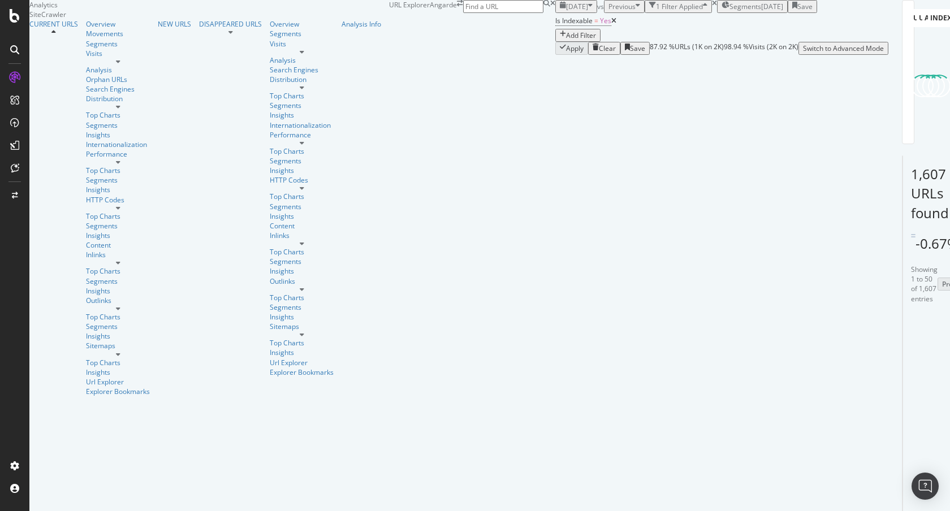
click at [566, 40] on div "Add Filter" at bounding box center [581, 36] width 30 height 10
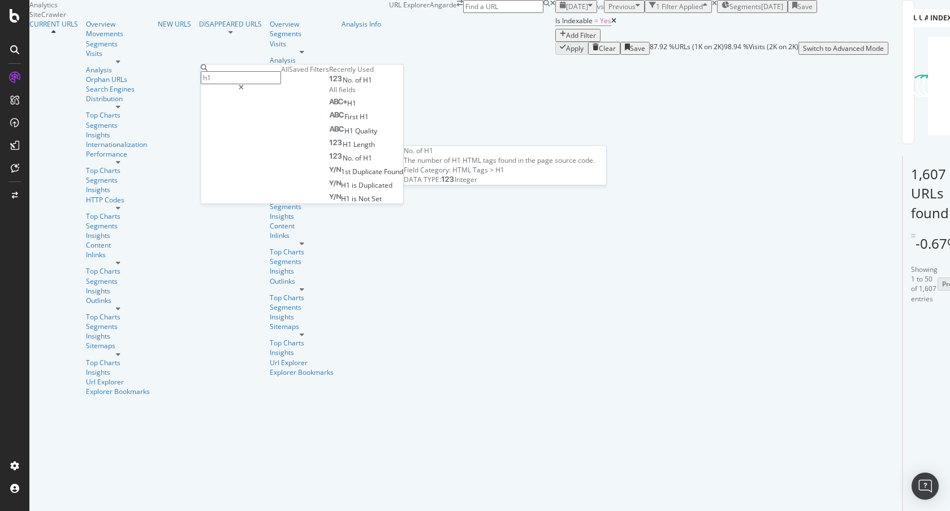
type input "h1"
click at [329, 85] on div "No. of H1" at bounding box center [350, 80] width 43 height 9
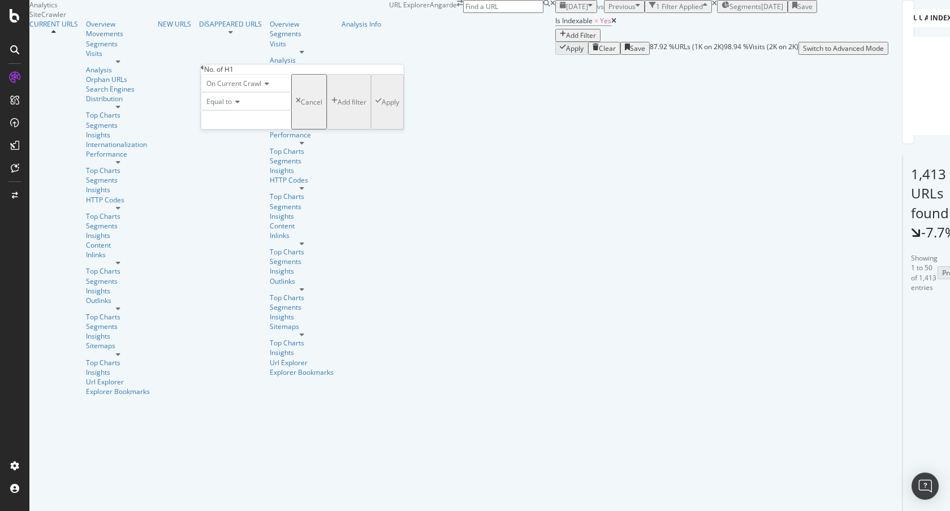
click at [236, 110] on div "Equal to" at bounding box center [246, 101] width 90 height 18
drag, startPoint x: 247, startPoint y: 200, endPoint x: 251, endPoint y: 192, distance: 8.3
click at [245, 169] on span "Greater than" at bounding box center [224, 164] width 41 height 10
click at [262, 129] on input "number" at bounding box center [246, 119] width 90 height 19
type input "1"
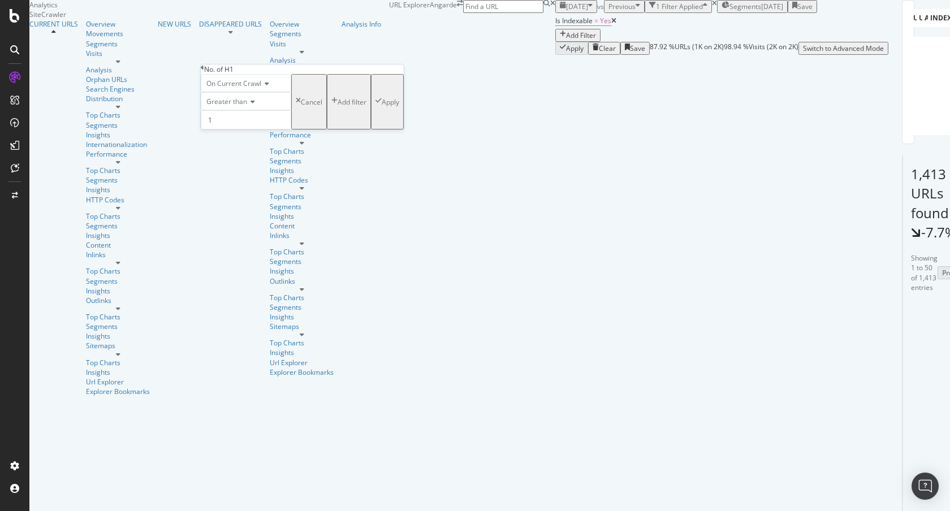
click at [382, 107] on div "Apply" at bounding box center [391, 102] width 18 height 10
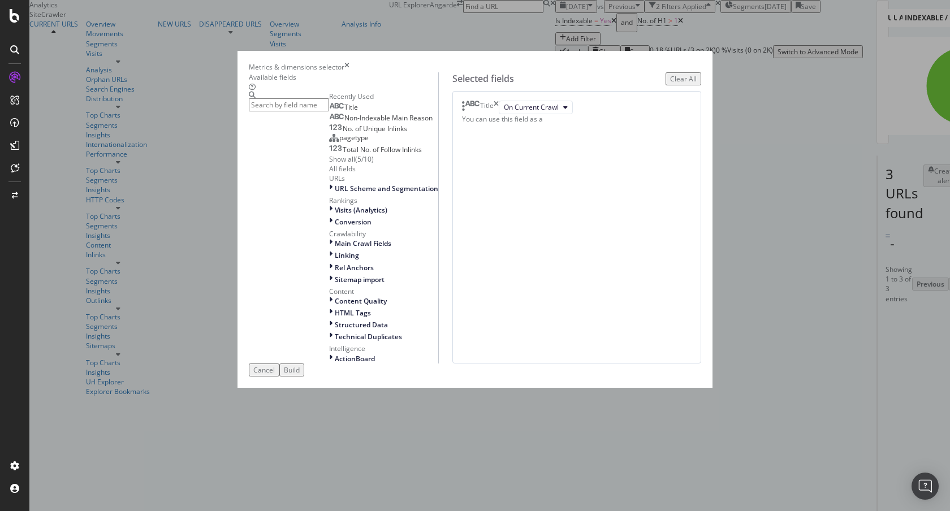
click at [329, 111] on input "modal" at bounding box center [289, 104] width 80 height 13
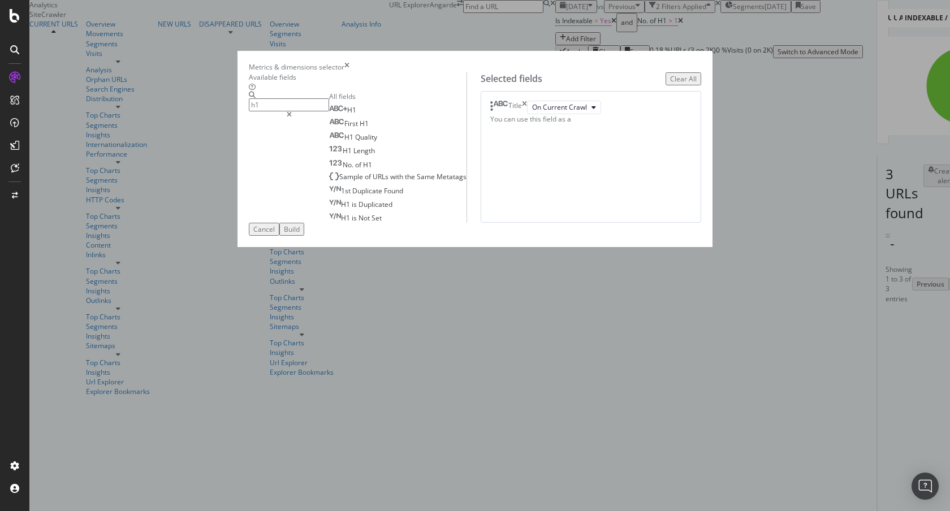
type input "h1"
click at [527, 114] on icon "times" at bounding box center [524, 108] width 5 height 14
click at [355, 170] on span "of" at bounding box center [359, 165] width 8 height 10
click at [329, 115] on div "H1" at bounding box center [342, 110] width 27 height 10
click at [300, 234] on div "Build" at bounding box center [292, 229] width 16 height 10
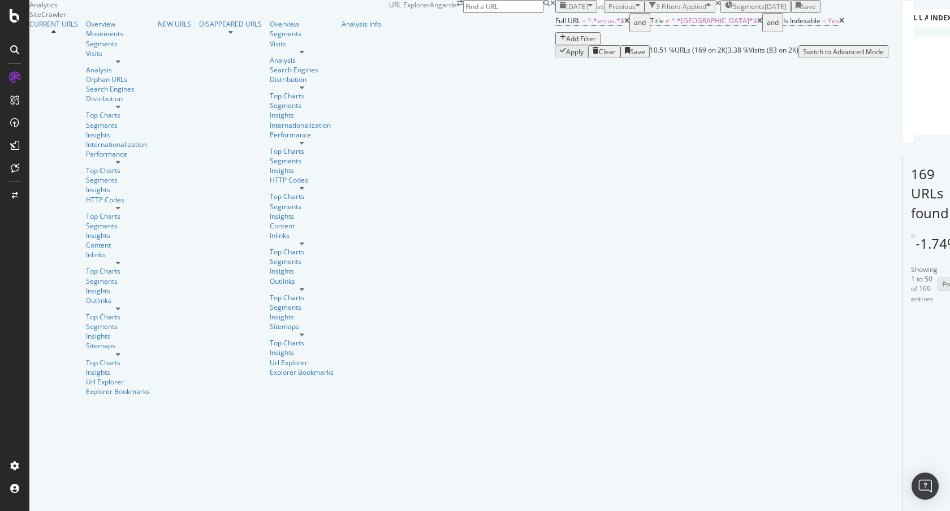
click at [566, 44] on div "Add Filter" at bounding box center [581, 39] width 30 height 10
click at [555, 58] on div "Apply Clear Save 10.51 % URLs ( 169 on 2K ) 3.38 % Visits ( 83 on 2K ) Switch t…" at bounding box center [721, 51] width 333 height 13
click at [783, 25] on span "Is Indexable" at bounding box center [801, 21] width 37 height 10
click at [555, 45] on div "Full URL = ^.*en-us.*$ and Title ≠ ^.*[GEOGRAPHIC_DATA]*$ and Is Indexable = Ye…" at bounding box center [721, 29] width 333 height 32
click at [671, 25] on span "^.*[GEOGRAPHIC_DATA]*$" at bounding box center [714, 21] width 86 height 10
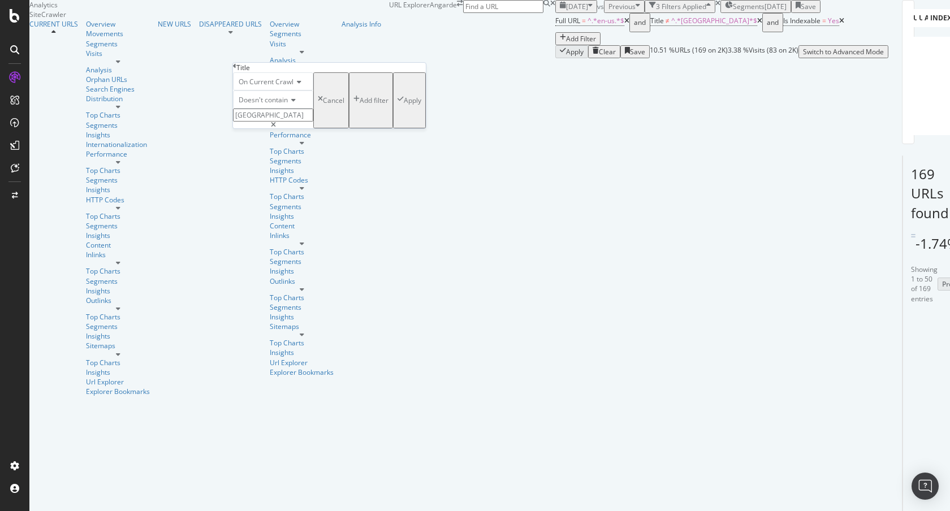
click at [236, 68] on icon at bounding box center [234, 66] width 3 height 7
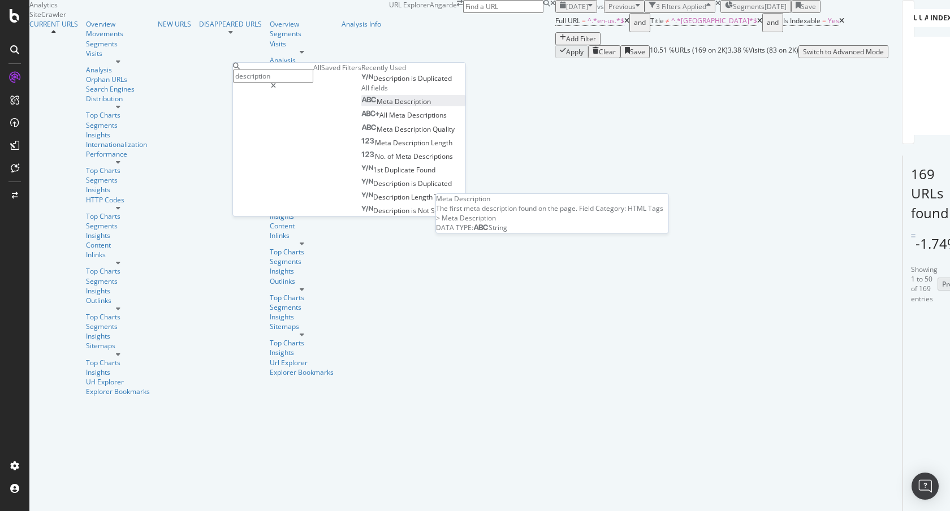
type input "description"
click at [395, 106] on span "Description" at bounding box center [413, 102] width 36 height 10
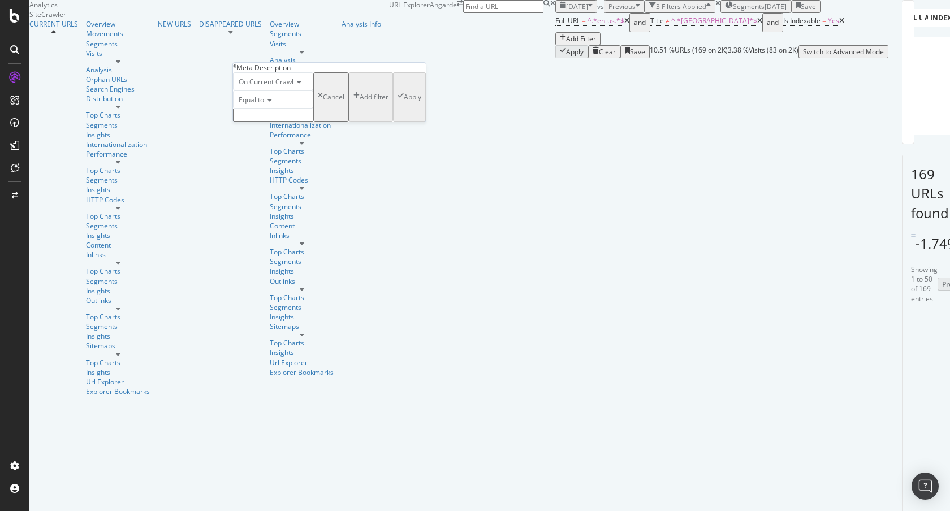
click at [294, 122] on input "text" at bounding box center [273, 115] width 80 height 13
click at [256, 105] on span "Equal to" at bounding box center [251, 100] width 25 height 10
click at [280, 203] on span "Doesn't contain" at bounding box center [260, 198] width 49 height 10
click at [284, 122] on input "text" at bounding box center [273, 115] width 80 height 13
type input "usa"
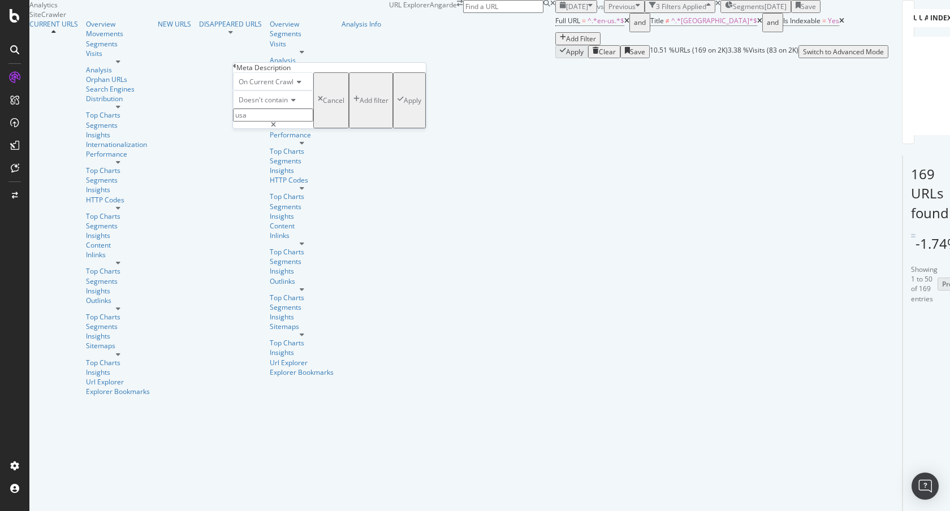
click at [404, 105] on div "Apply" at bounding box center [413, 101] width 18 height 10
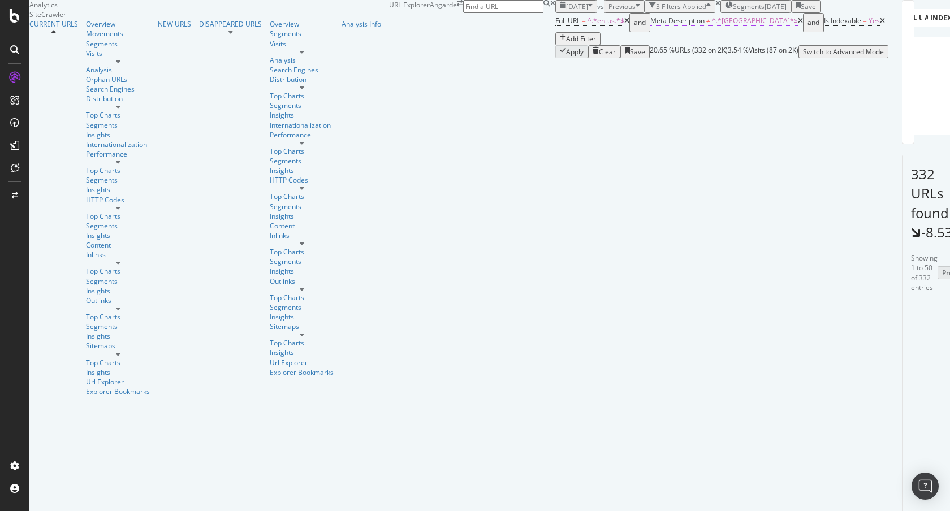
click at [650, 25] on span "Meta Description" at bounding box center [677, 21] width 54 height 10
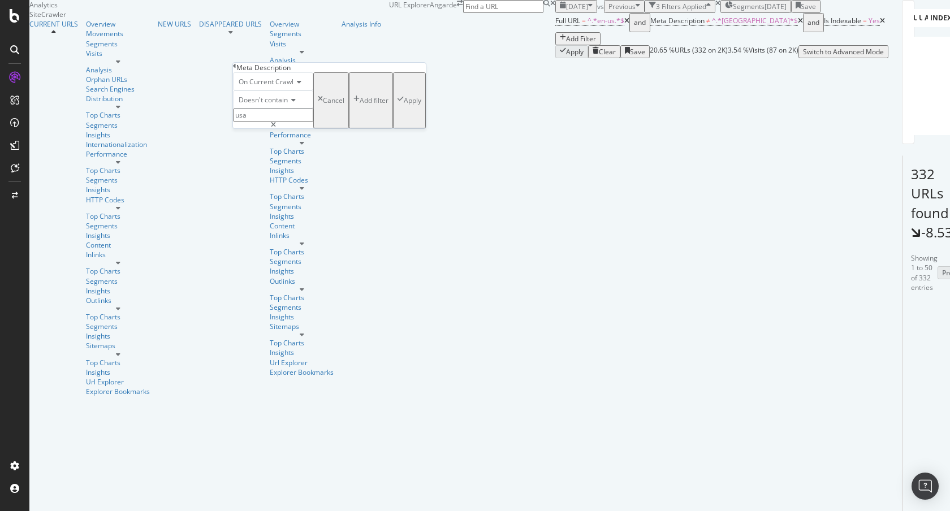
click at [269, 105] on span "Doesn't contain" at bounding box center [263, 100] width 49 height 10
click at [264, 191] on span "Contains" at bounding box center [250, 186] width 28 height 10
click at [404, 105] on div "Apply" at bounding box center [413, 101] width 18 height 10
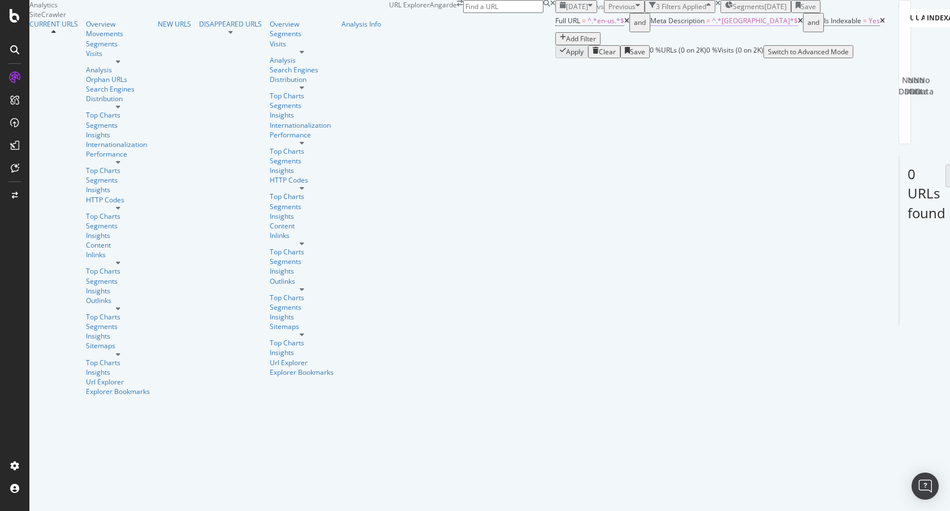
click at [650, 26] on span "Meta Description = ^.*usa.*$" at bounding box center [724, 21] width 148 height 10
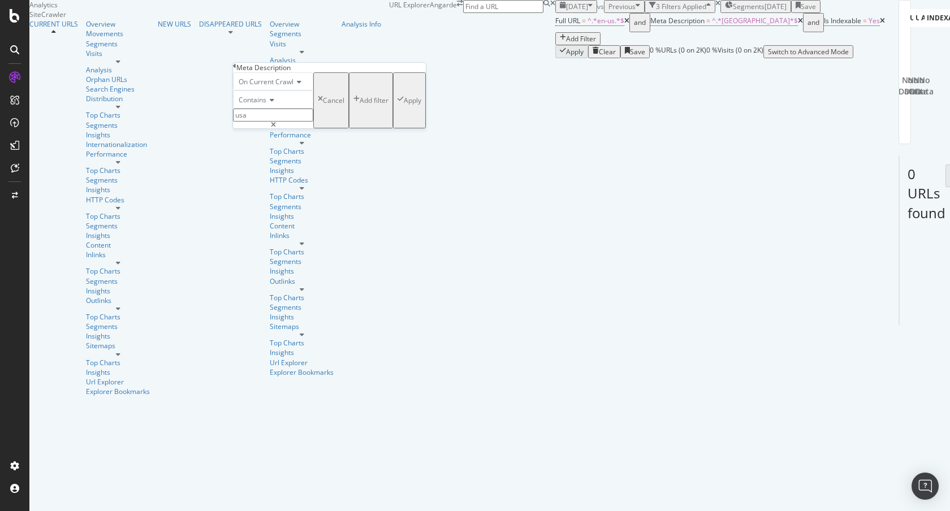
click at [263, 122] on input "usa" at bounding box center [273, 115] width 80 height 13
type input "USA"
click at [397, 105] on div "Apply" at bounding box center [409, 101] width 24 height 10
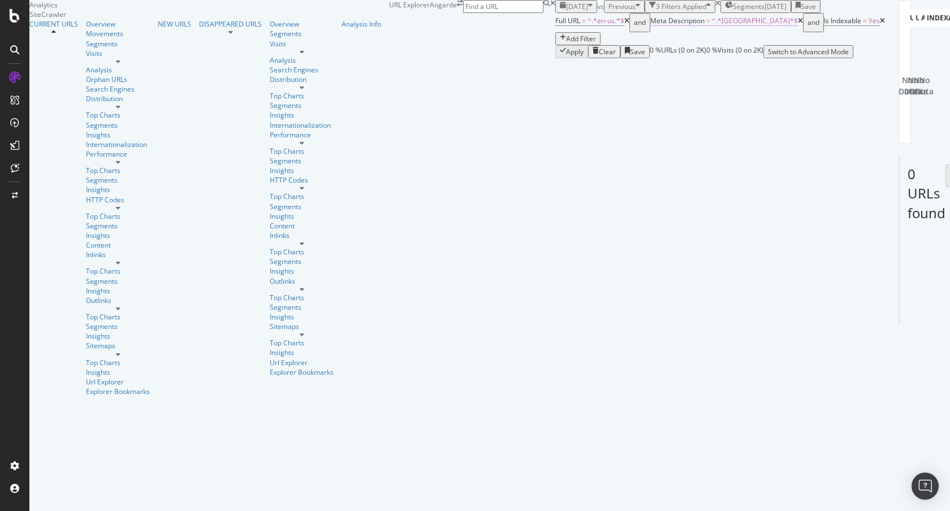
click at [650, 26] on span "Meta Description = ^.*USA.*$" at bounding box center [724, 21] width 148 height 10
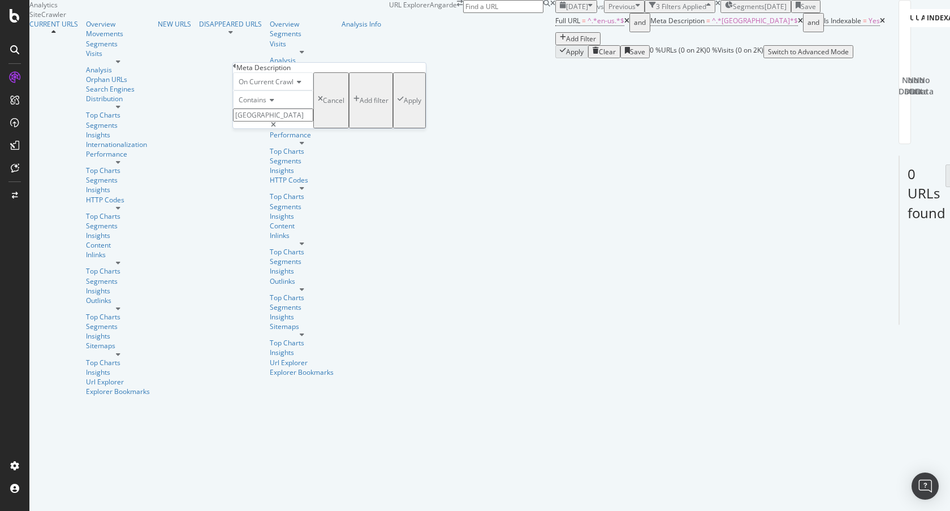
click at [261, 122] on input "USA" at bounding box center [273, 115] width 80 height 13
type input "sleep"
click at [404, 105] on div "Apply" at bounding box center [413, 101] width 18 height 10
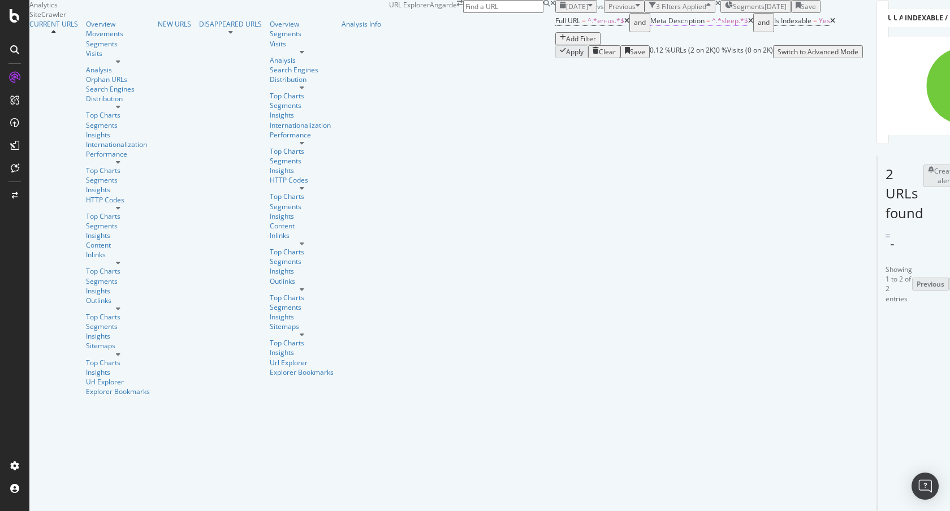
click at [650, 25] on span "Meta Description" at bounding box center [677, 21] width 54 height 10
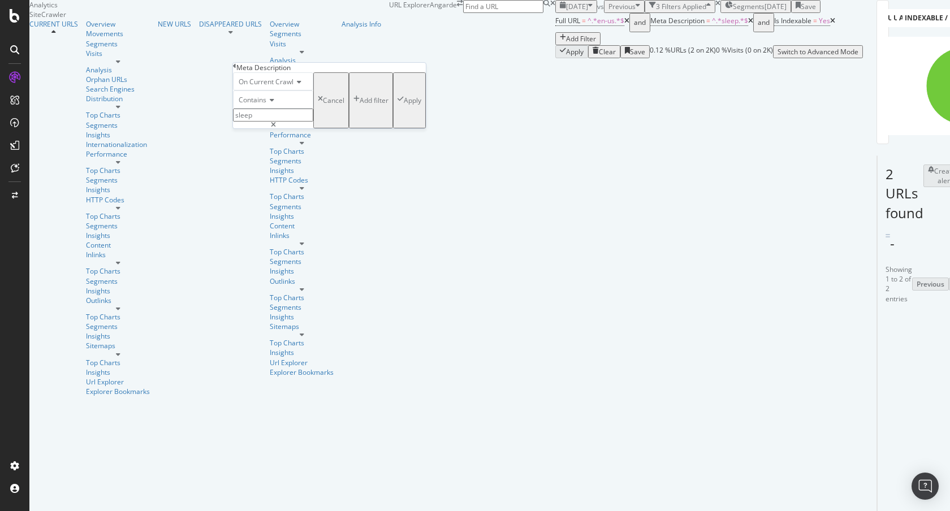
click at [269, 122] on input "sleep" at bounding box center [273, 115] width 80 height 13
type input "usa"
click at [404, 105] on div "Apply" at bounding box center [413, 101] width 18 height 10
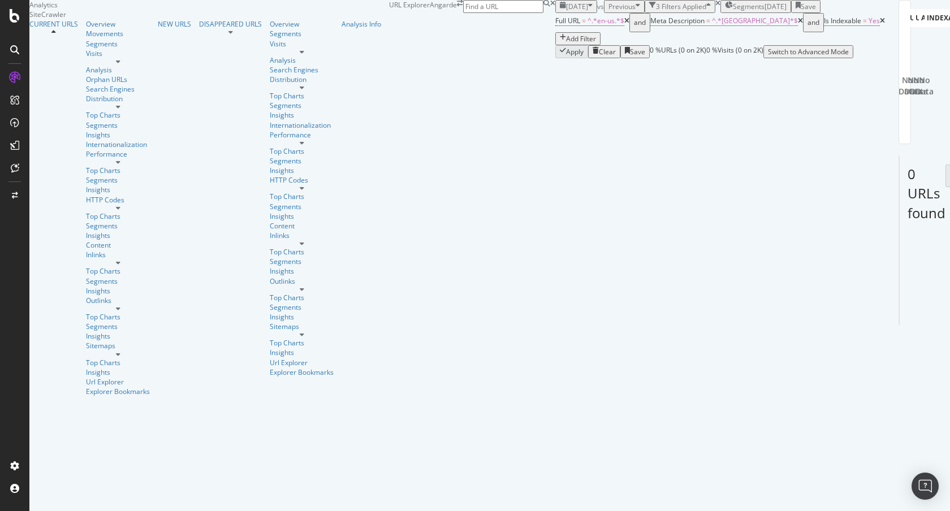
click at [733, 11] on span "Segments" at bounding box center [749, 7] width 32 height 10
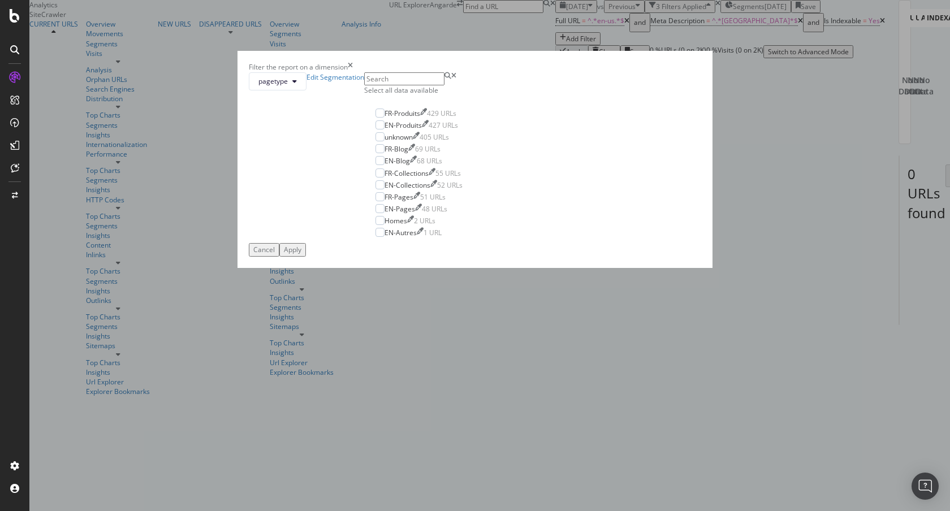
click at [472, 53] on div "Filter the report on a dimension pagetype Edit Segmentation Select all data ava…" at bounding box center [475, 255] width 950 height 511
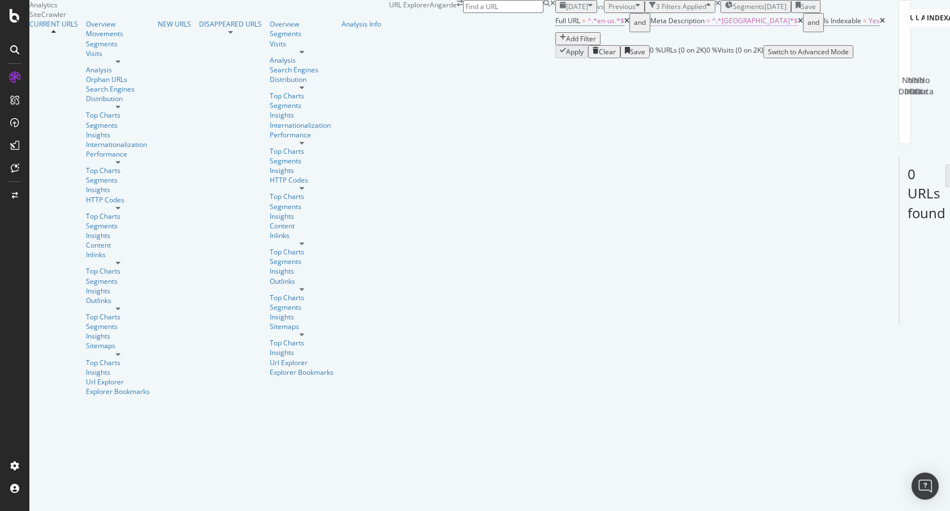
click at [650, 25] on span "Meta Description" at bounding box center [677, 21] width 54 height 10
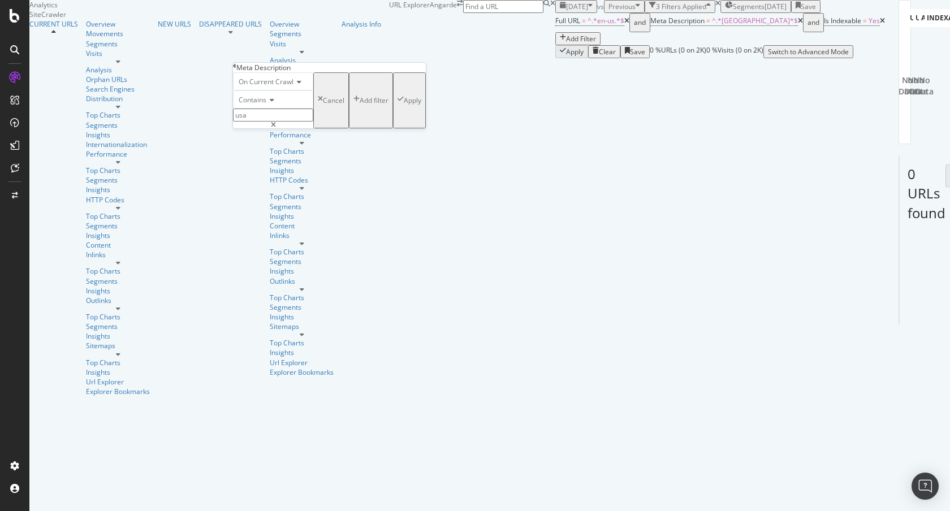
click at [273, 122] on input "usa" at bounding box center [273, 115] width 80 height 13
type input "us"
click at [404, 105] on div "Apply" at bounding box center [413, 101] width 18 height 10
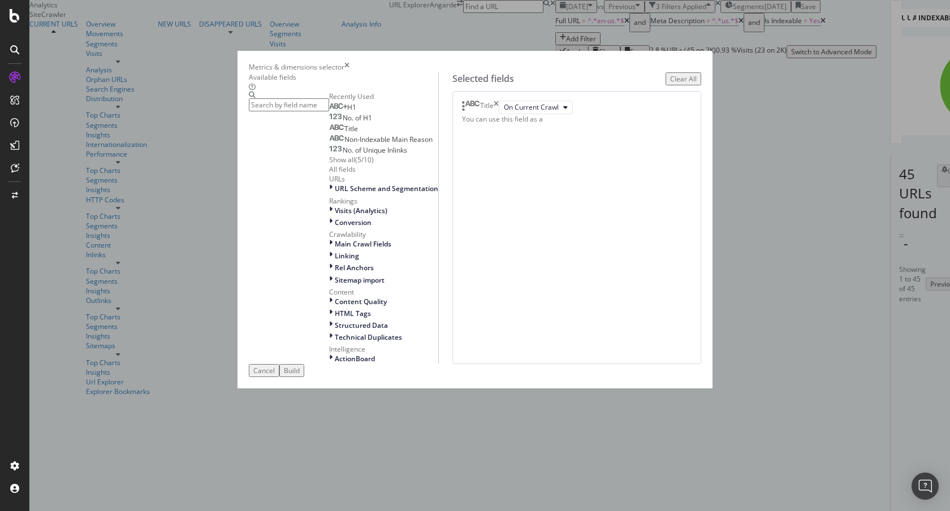
click at [329, 111] on input "modal" at bounding box center [289, 104] width 80 height 13
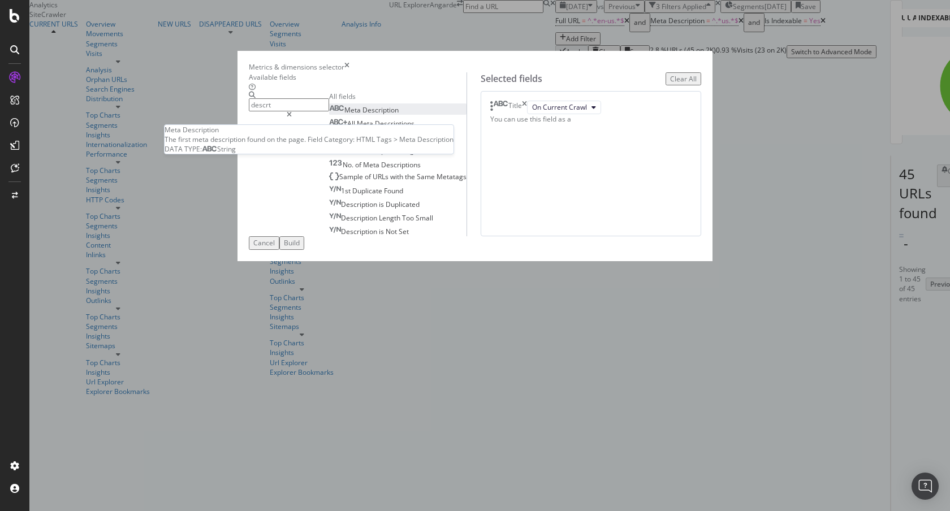
type input "descrt"
click at [335, 115] on div "Meta Description" at bounding box center [364, 110] width 70 height 10
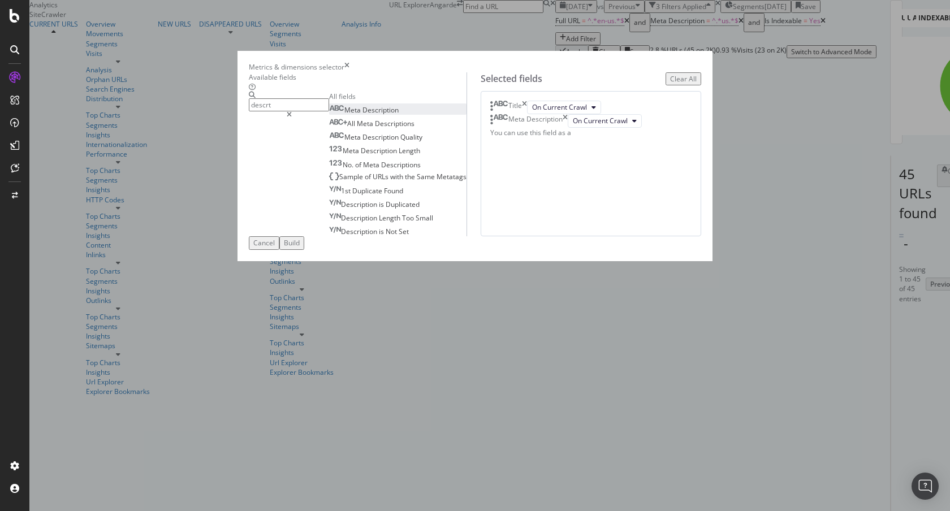
click at [527, 114] on icon "times" at bounding box center [524, 108] width 5 height 14
click at [300, 248] on div "Build" at bounding box center [292, 243] width 16 height 10
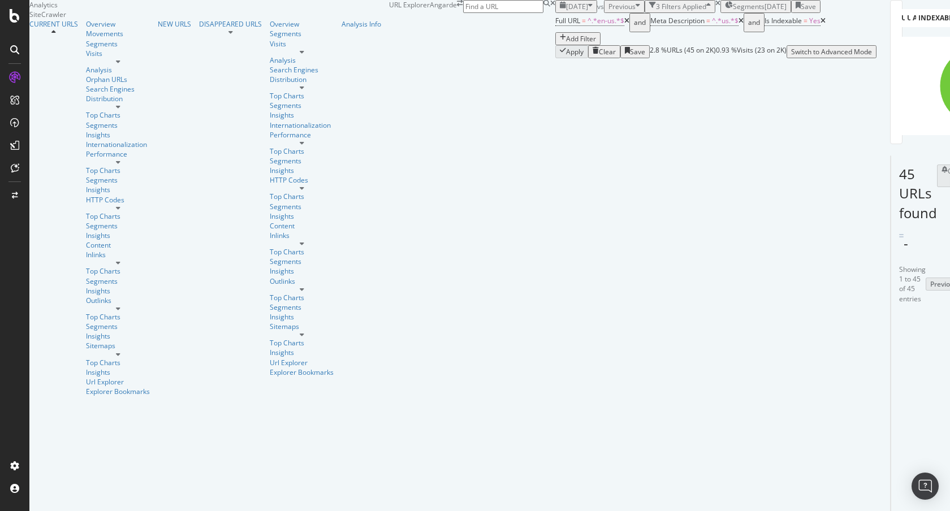
scroll to position [370, 0]
click at [712, 25] on span "^.*us.*$" at bounding box center [725, 21] width 27 height 10
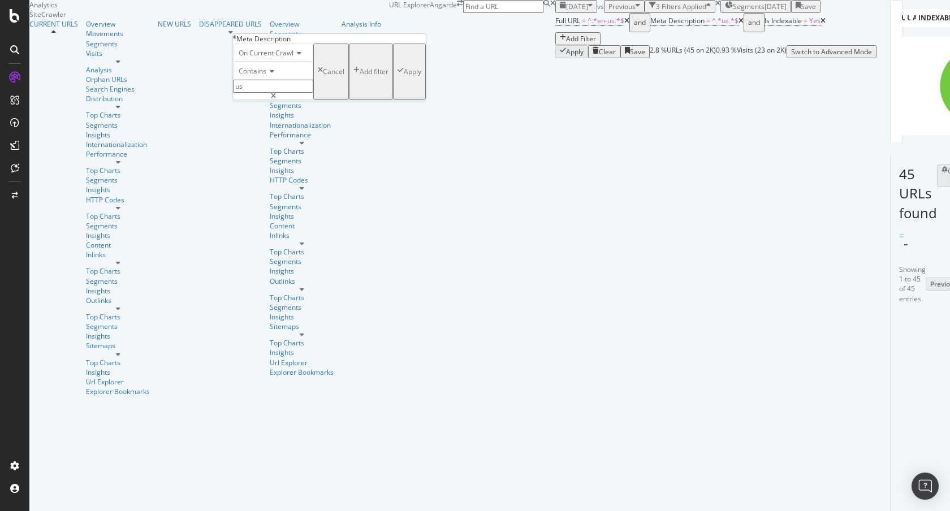
click at [308, 93] on input "us" at bounding box center [273, 86] width 80 height 13
type input "a"
type input "usa"
click at [404, 76] on div "Apply" at bounding box center [413, 72] width 18 height 10
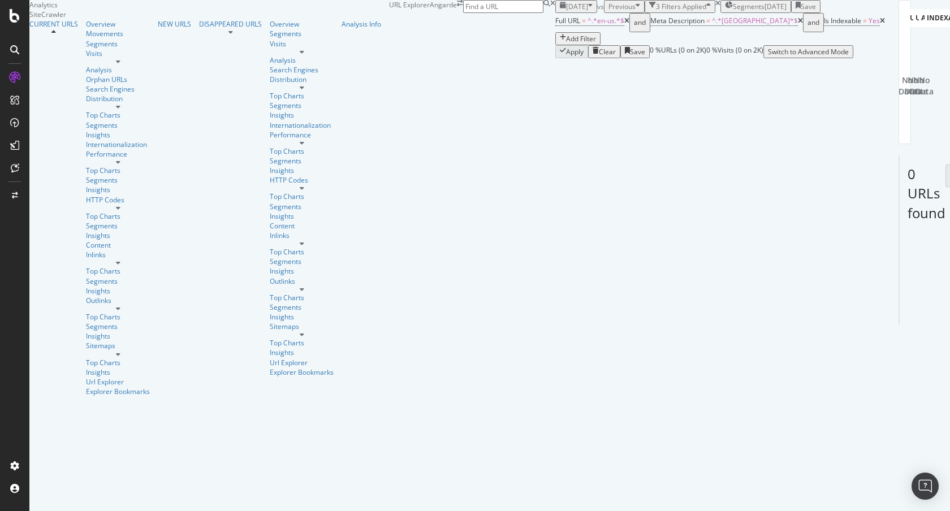
click at [599, 57] on div "Clear" at bounding box center [607, 52] width 17 height 10
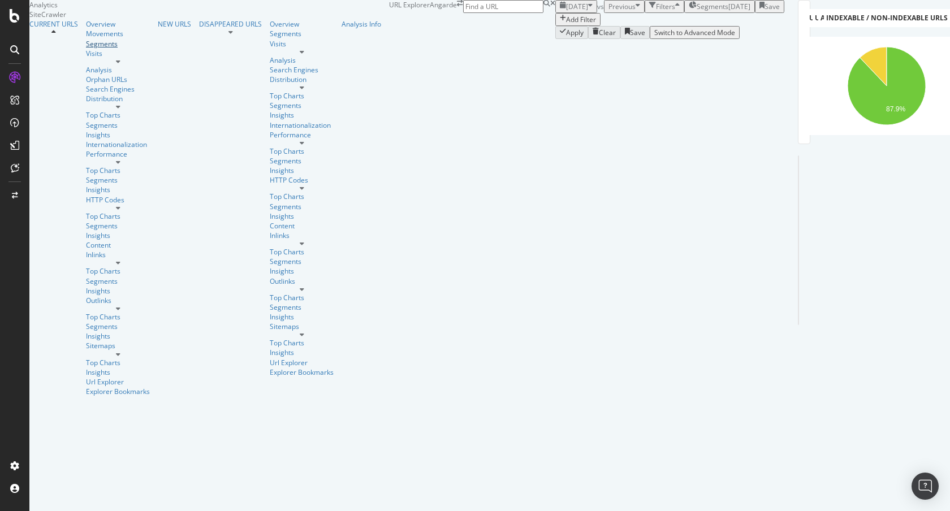
click at [86, 49] on div "Segments" at bounding box center [118, 44] width 64 height 10
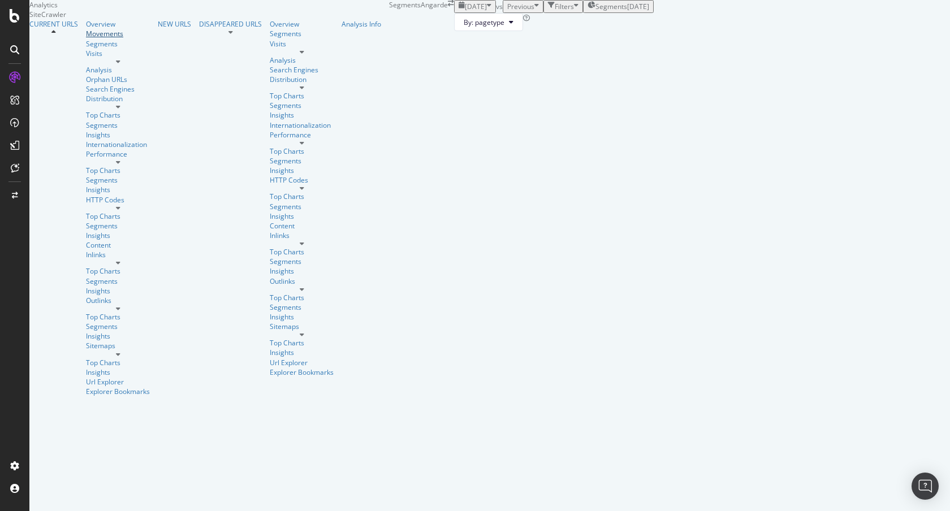
click at [86, 38] on div "Movements" at bounding box center [118, 34] width 64 height 10
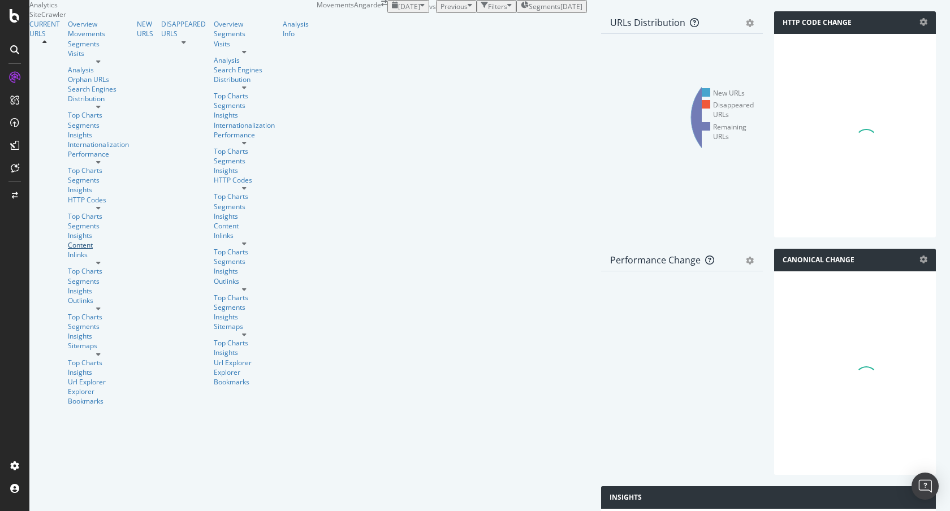
click at [68, 240] on div "Content" at bounding box center [98, 245] width 61 height 10
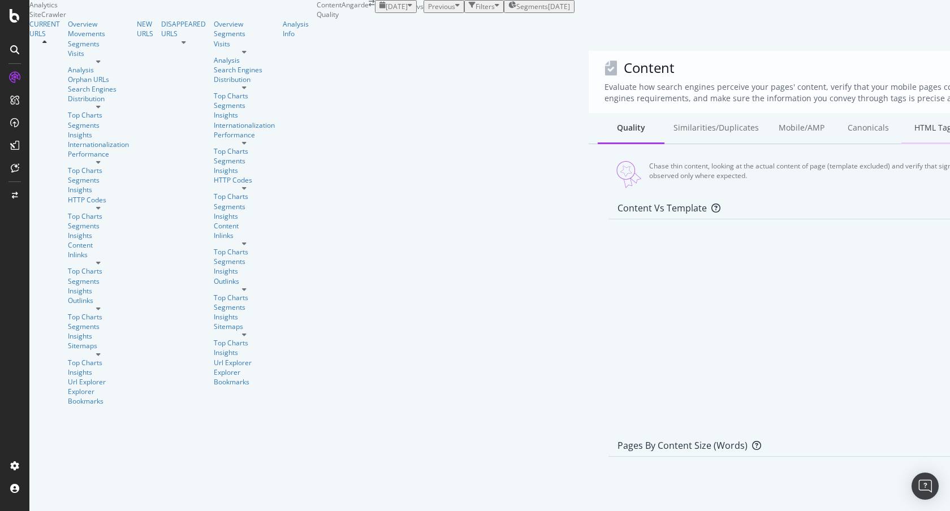
click at [901, 116] on div "HTML Tags" at bounding box center [934, 128] width 67 height 31
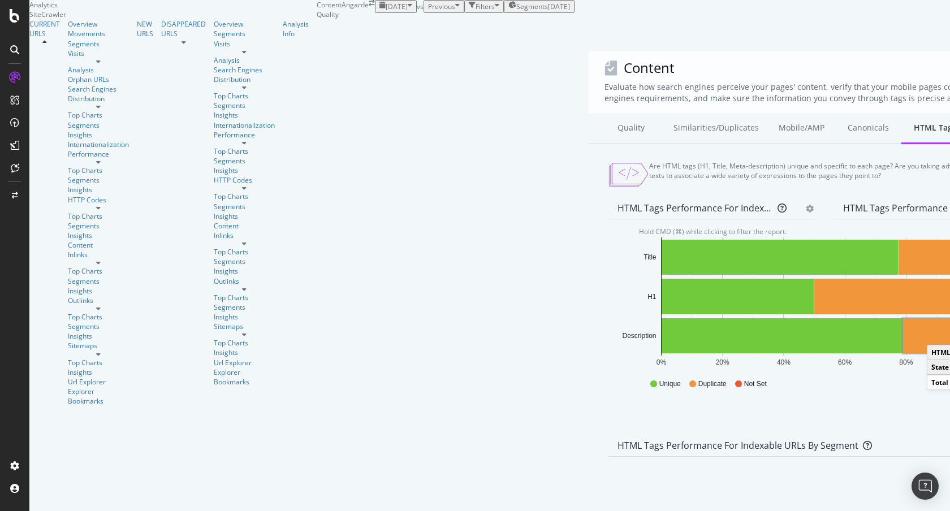
click at [903, 326] on rect "A chart." at bounding box center [935, 335] width 64 height 35
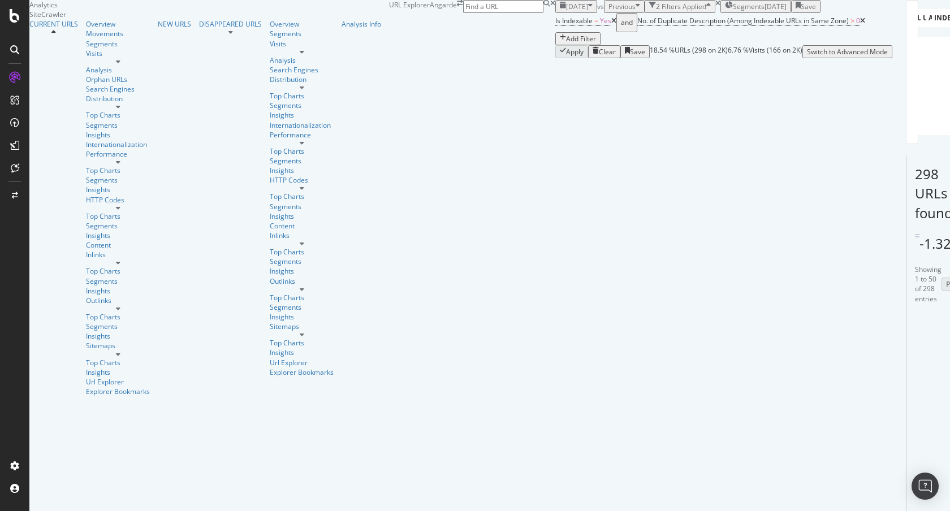
scroll to position [515, 0]
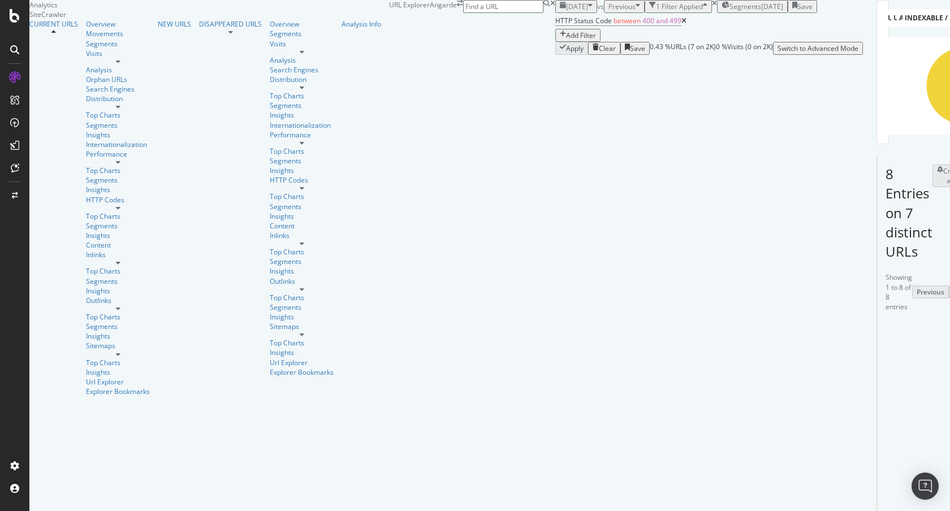
click at [566, 11] on span "[DATE]" at bounding box center [577, 7] width 22 height 10
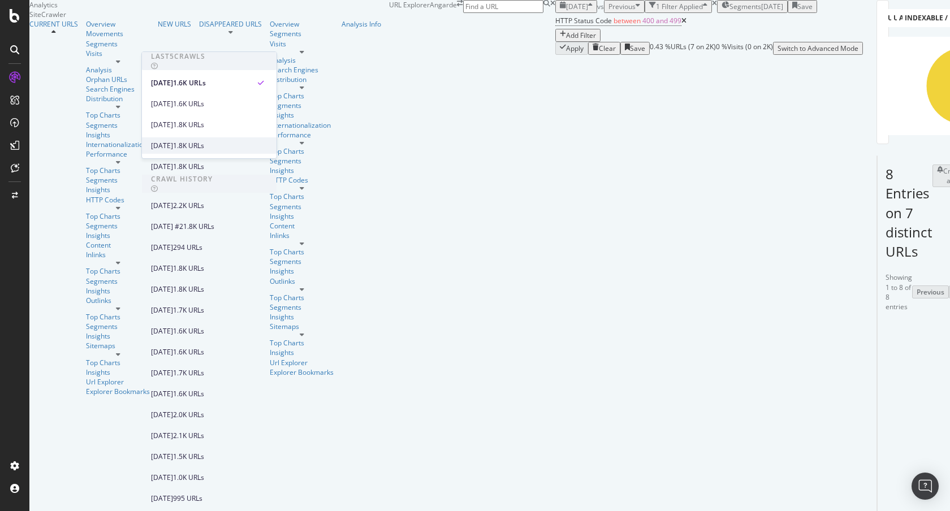
click at [173, 148] on div "[DATE]" at bounding box center [162, 146] width 22 height 10
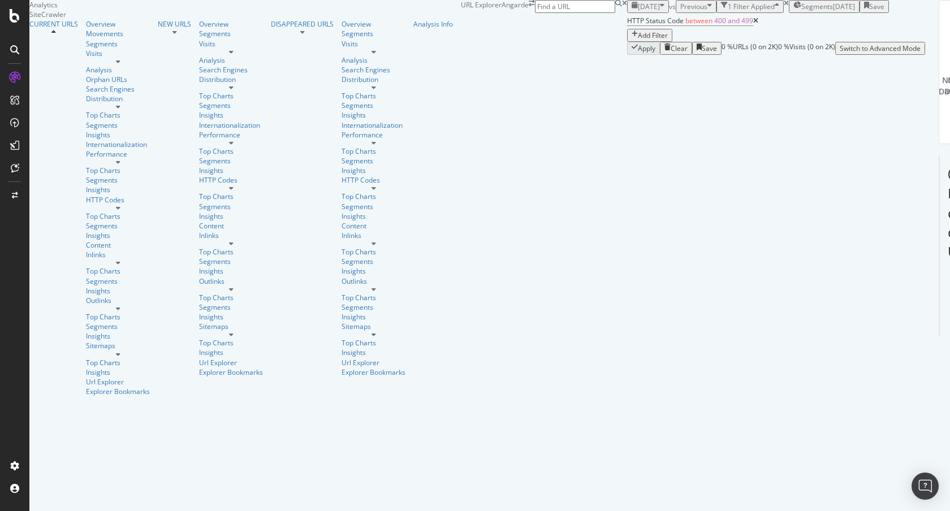
click at [638, 11] on span "[DATE]" at bounding box center [649, 7] width 22 height 10
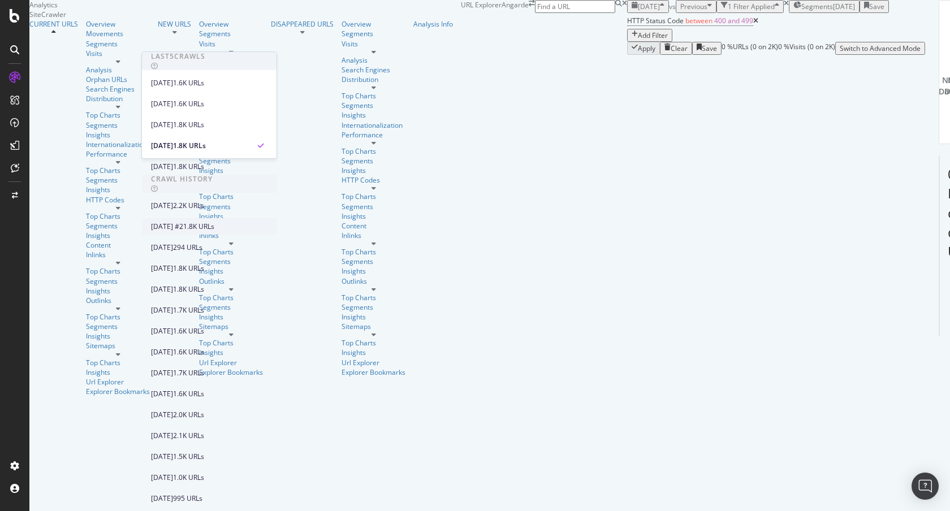
scroll to position [102, 0]
click at [180, 222] on div "[DATE] #2" at bounding box center [167, 227] width 32 height 10
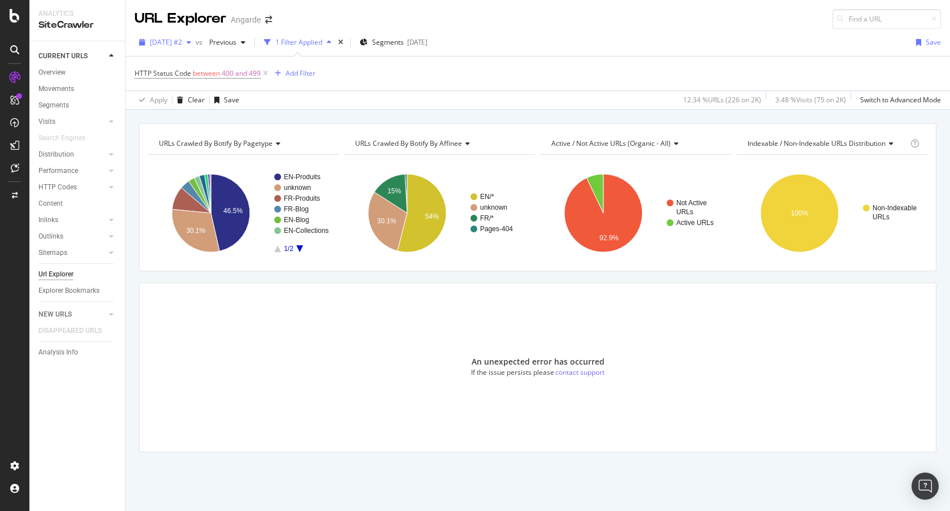
click at [182, 41] on span "[DATE] #2" at bounding box center [166, 42] width 32 height 10
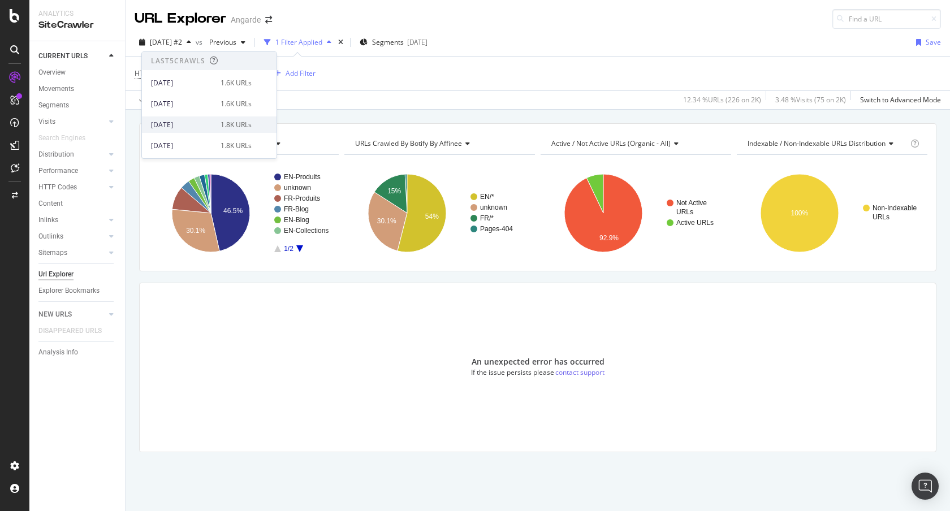
click at [187, 127] on div "[DATE]" at bounding box center [182, 125] width 63 height 10
